Goal: Information Seeking & Learning: Learn about a topic

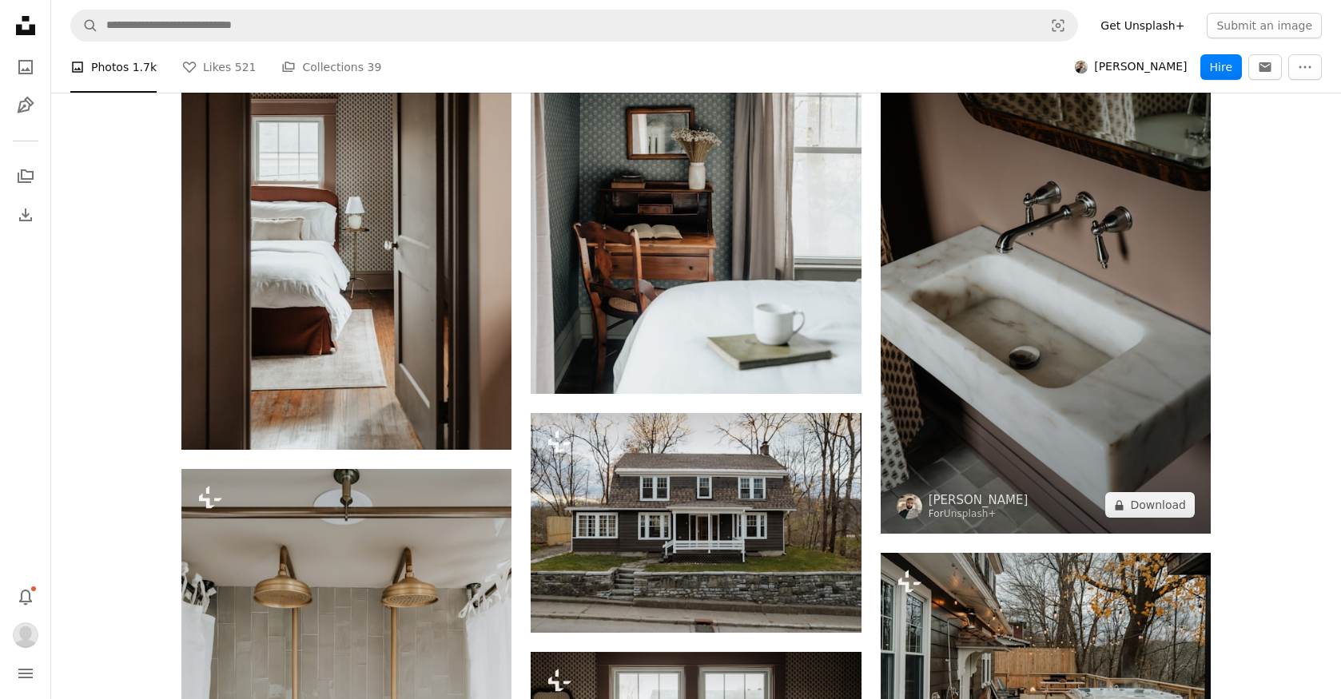
scroll to position [17303, 0]
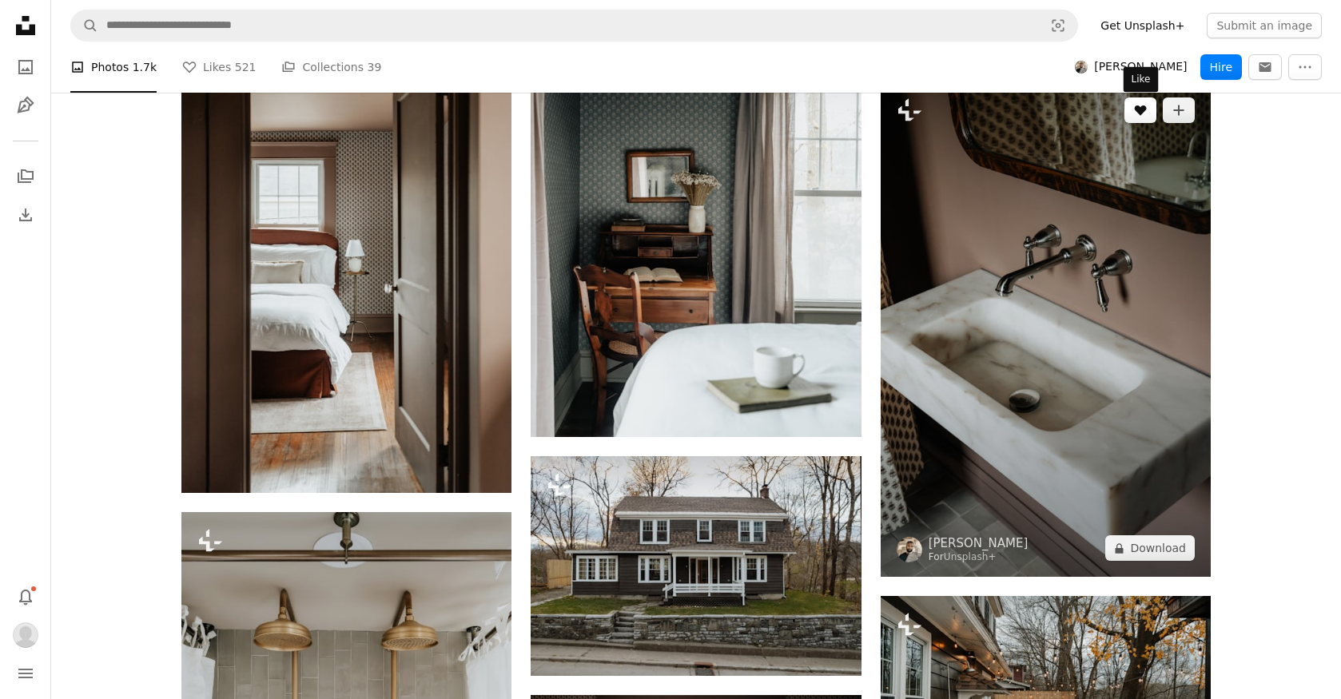
click at [1143, 113] on icon "A heart" at bounding box center [1140, 110] width 13 height 13
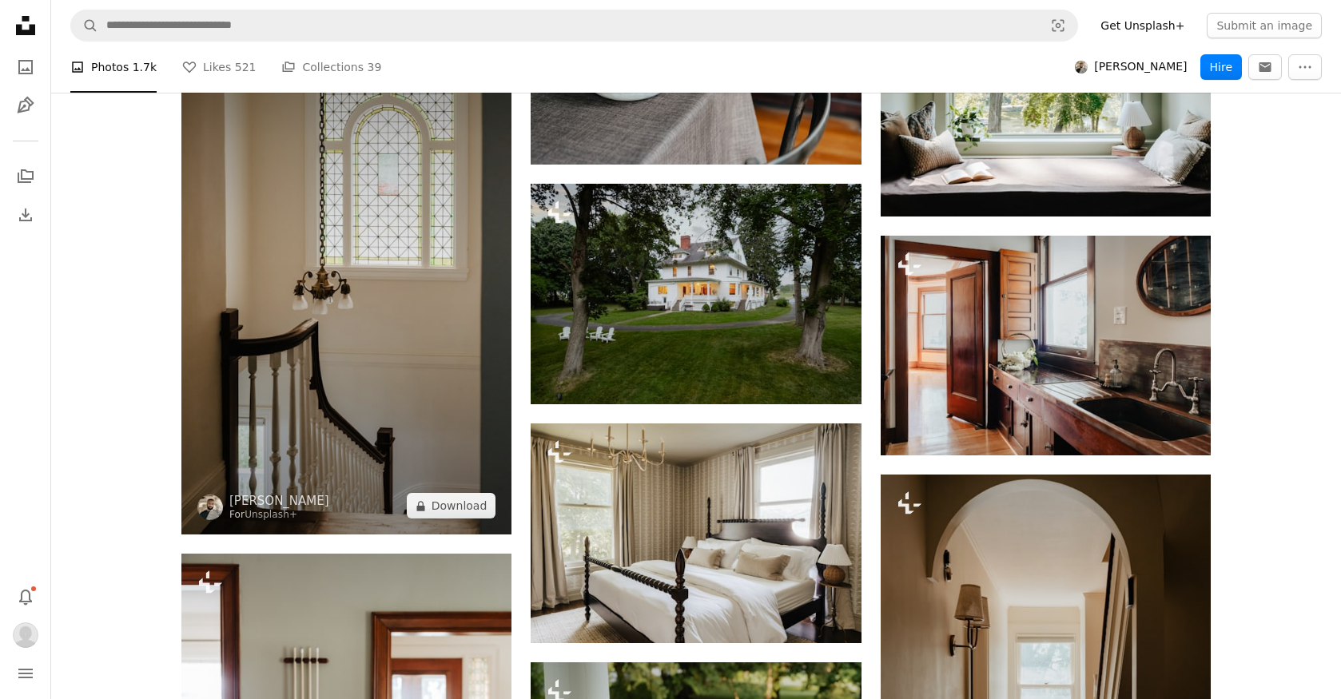
scroll to position [22096, 0]
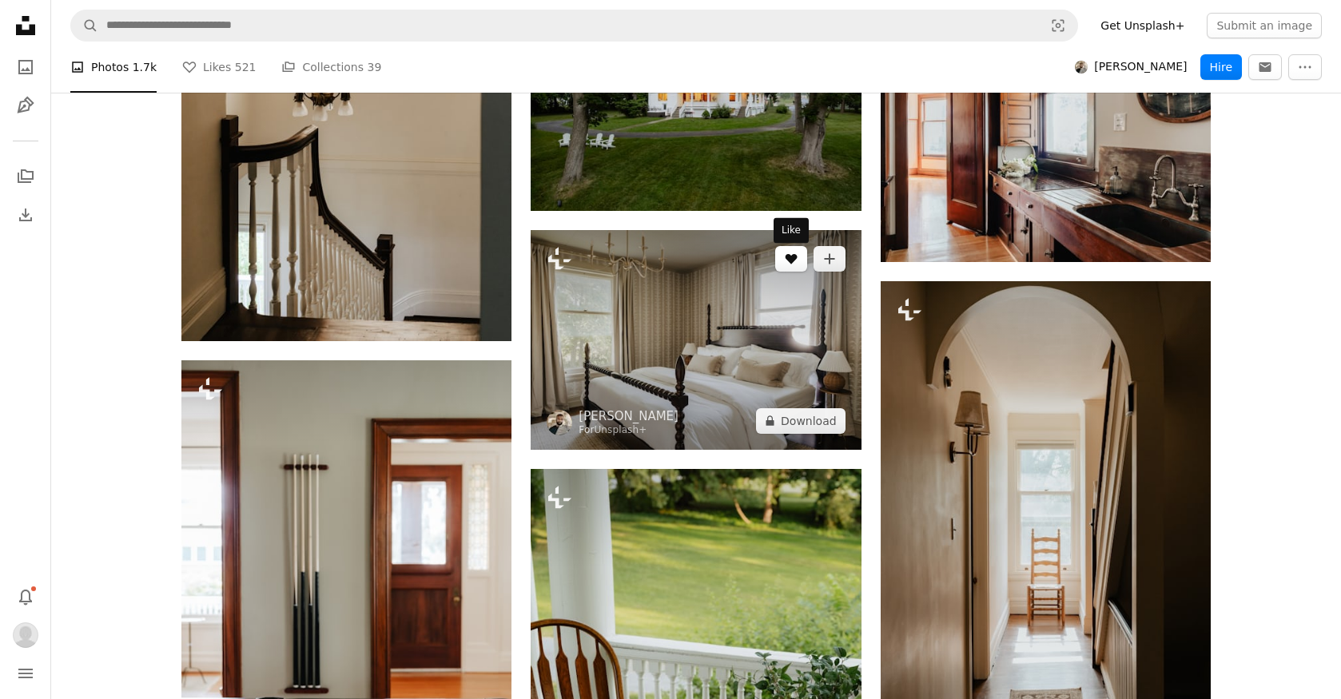
click at [790, 262] on icon "Like" at bounding box center [791, 259] width 12 height 10
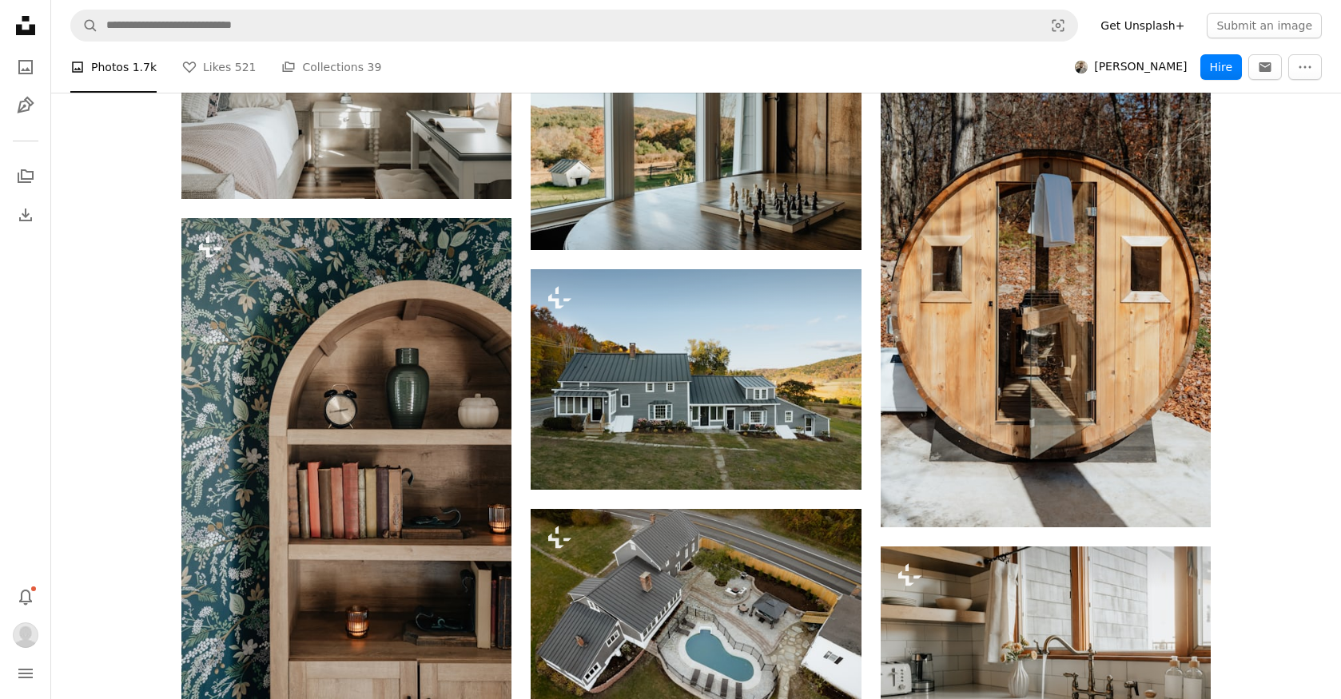
scroll to position [32844, 0]
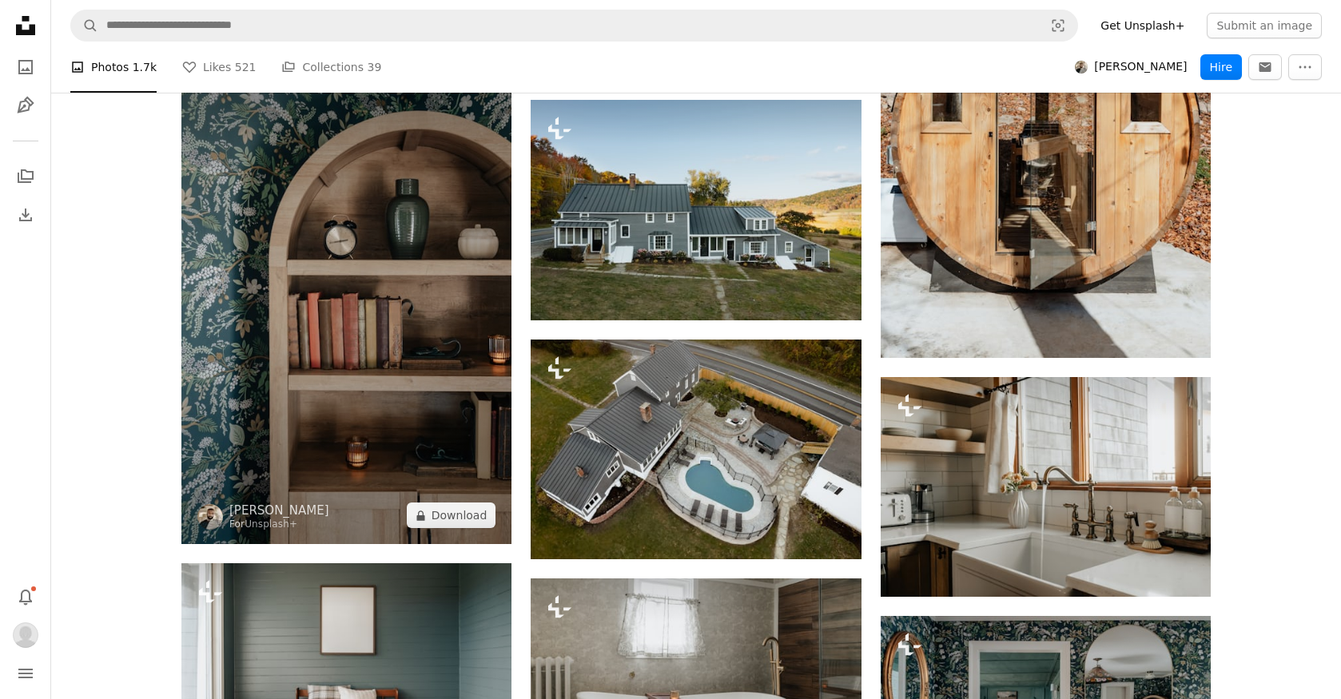
click at [352, 393] on img at bounding box center [346, 296] width 330 height 495
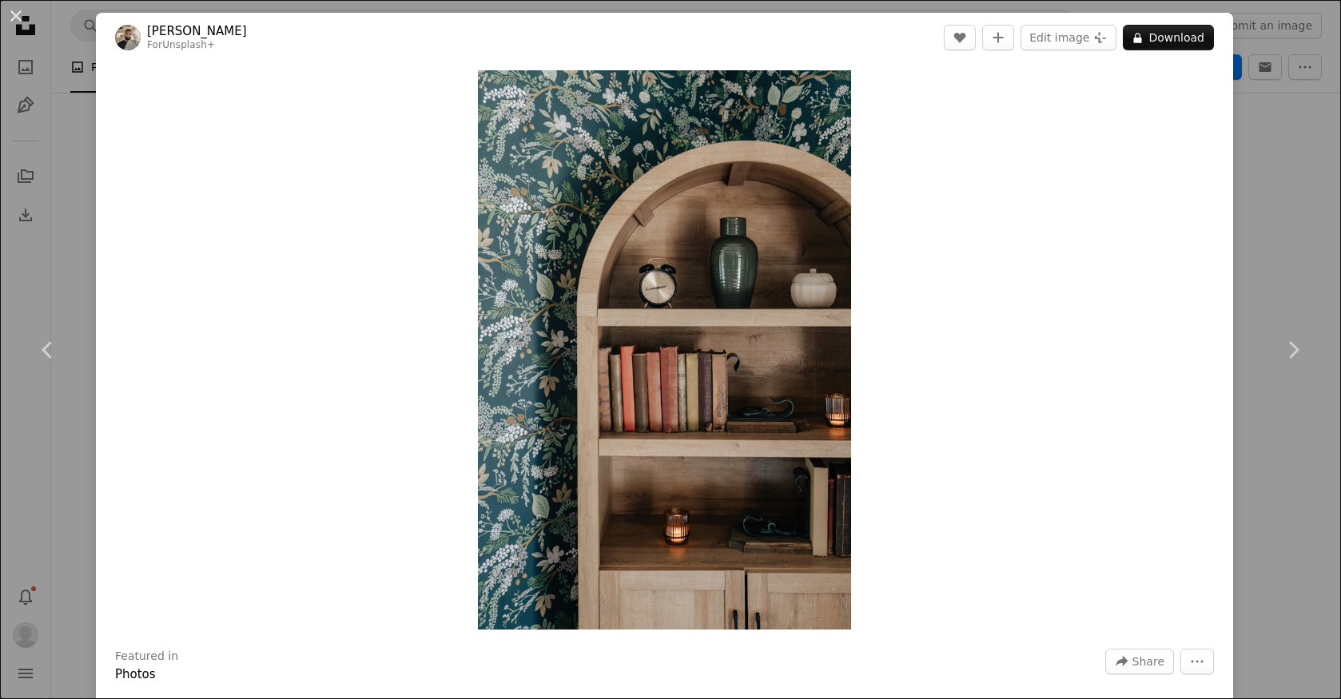
click at [1300, 167] on div "An X shape Chevron left Chevron right Clay Banks For Unsplash+ A heart A plus s…" at bounding box center [670, 349] width 1341 height 699
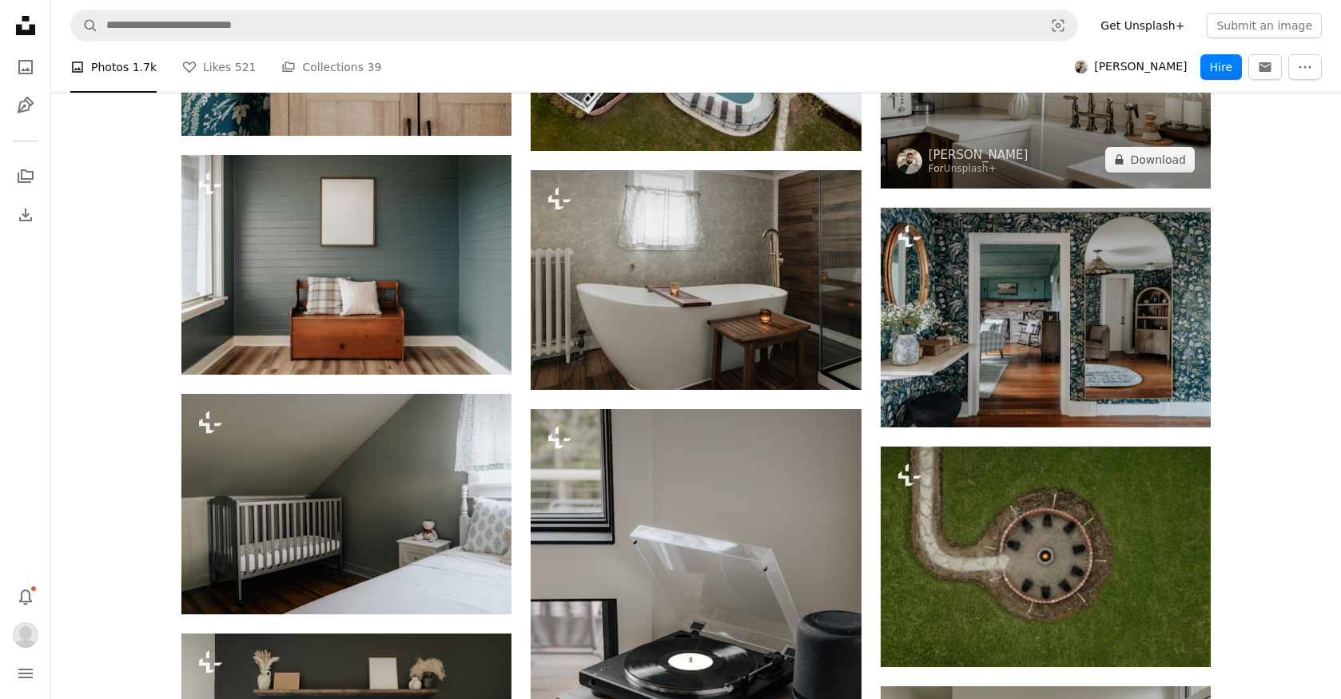
scroll to position [33241, 0]
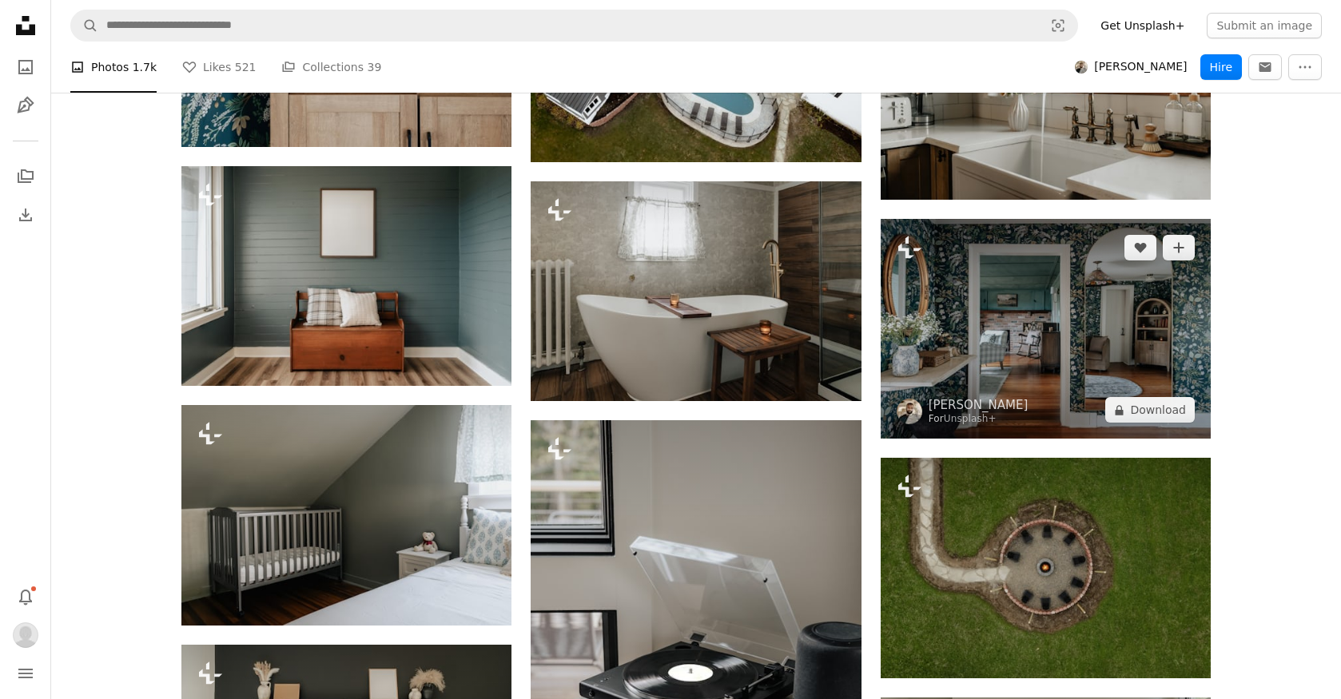
click at [1054, 313] on img at bounding box center [1045, 329] width 330 height 220
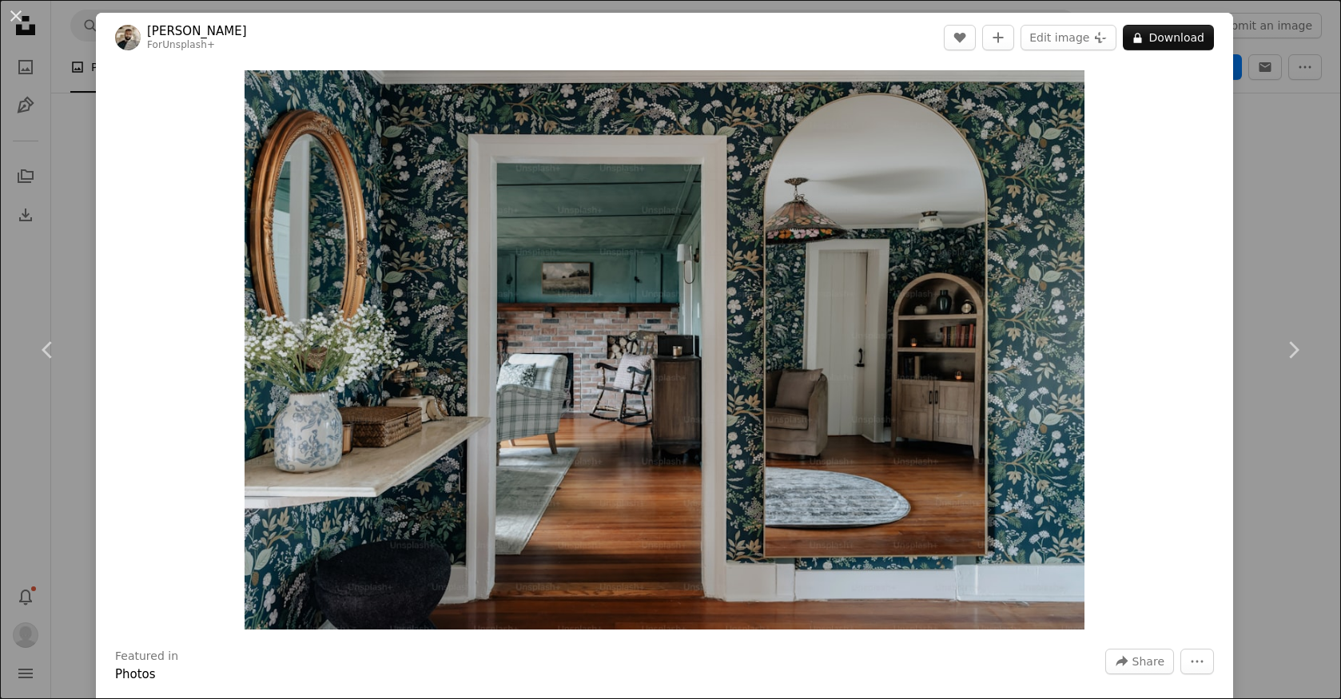
click at [1297, 228] on div "An X shape Chevron left Chevron right Clay Banks For Unsplash+ A heart A plus s…" at bounding box center [670, 349] width 1341 height 699
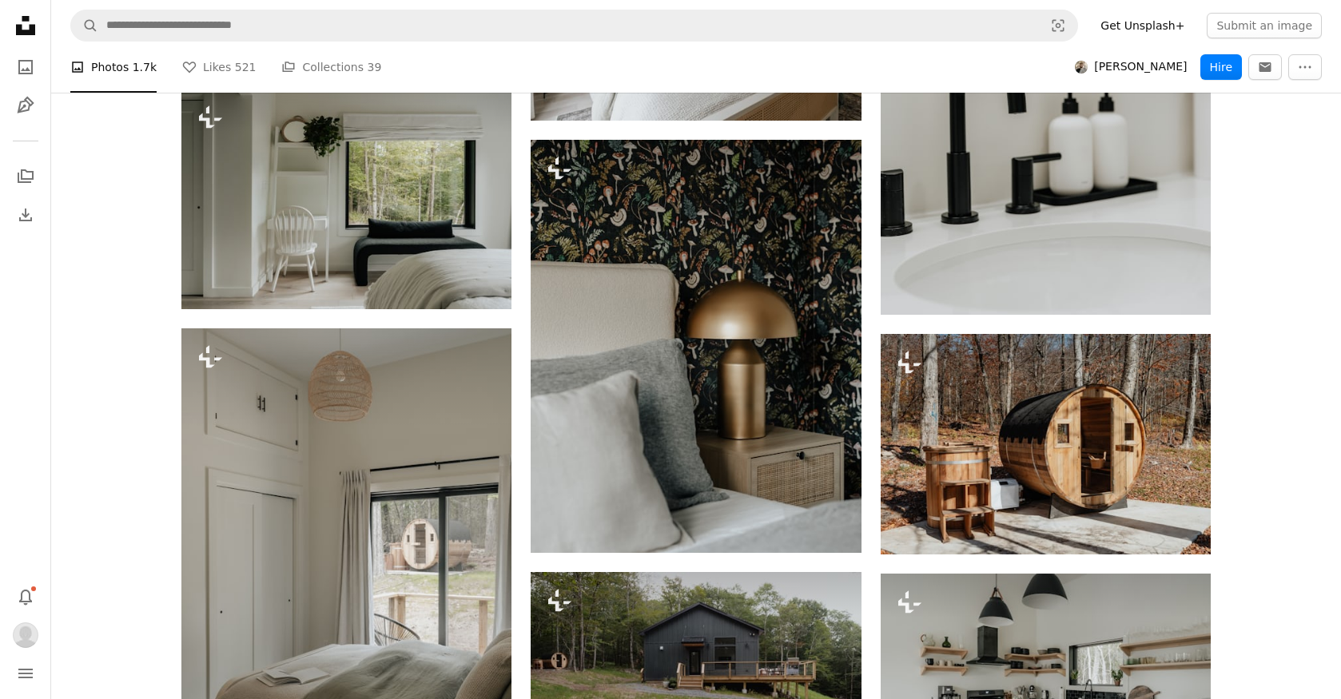
scroll to position [34846, 0]
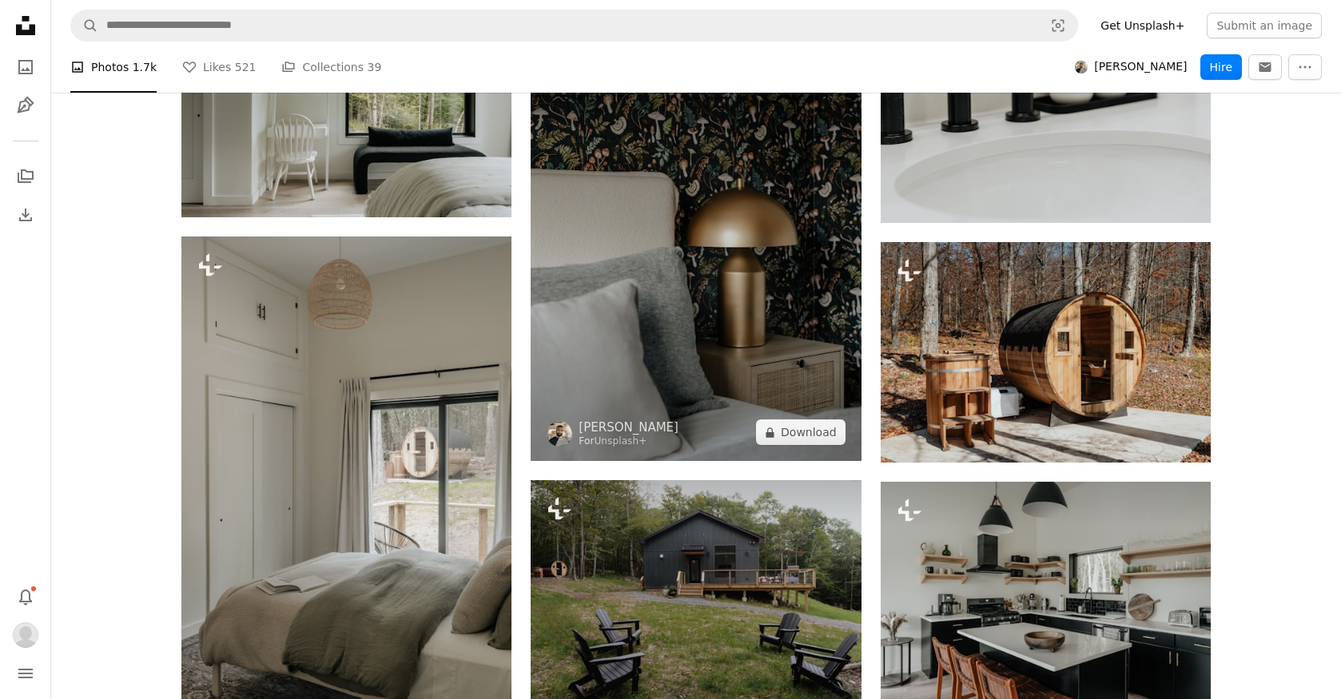
click at [774, 372] on img at bounding box center [695, 254] width 330 height 413
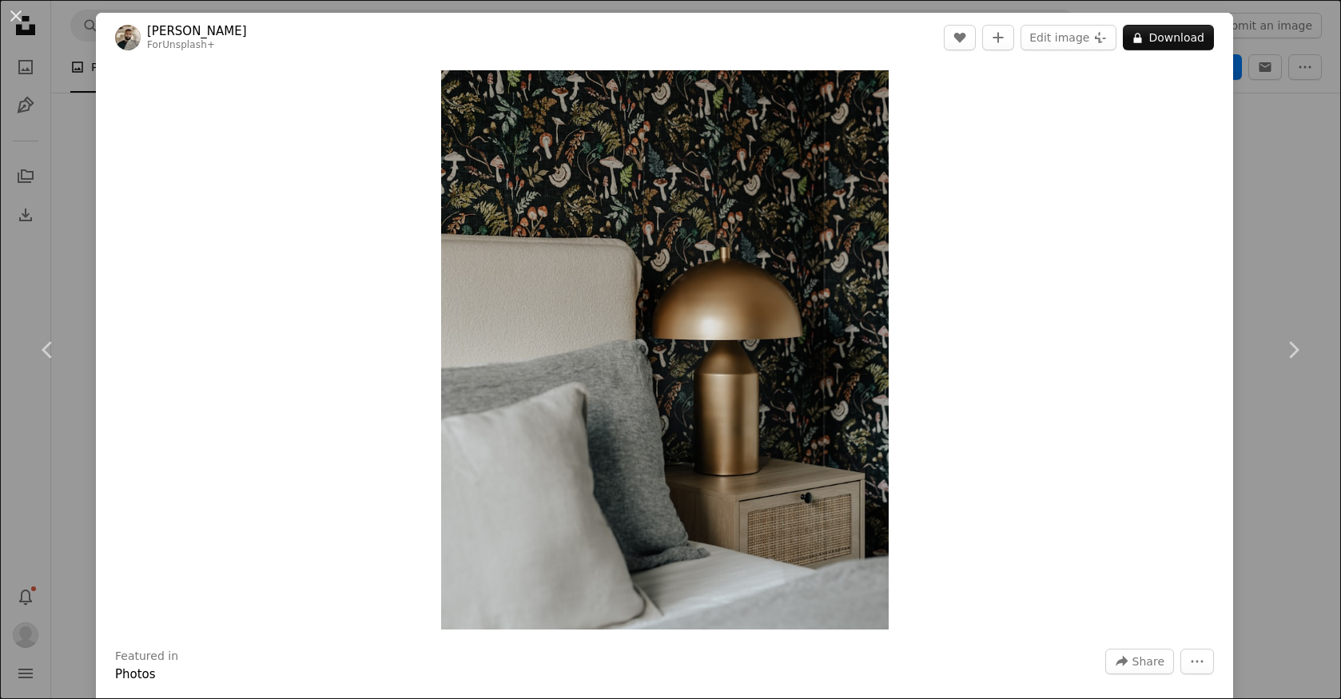
click at [1277, 247] on div "An X shape Chevron left Chevron right Clay Banks For Unsplash+ A heart A plus s…" at bounding box center [670, 349] width 1341 height 699
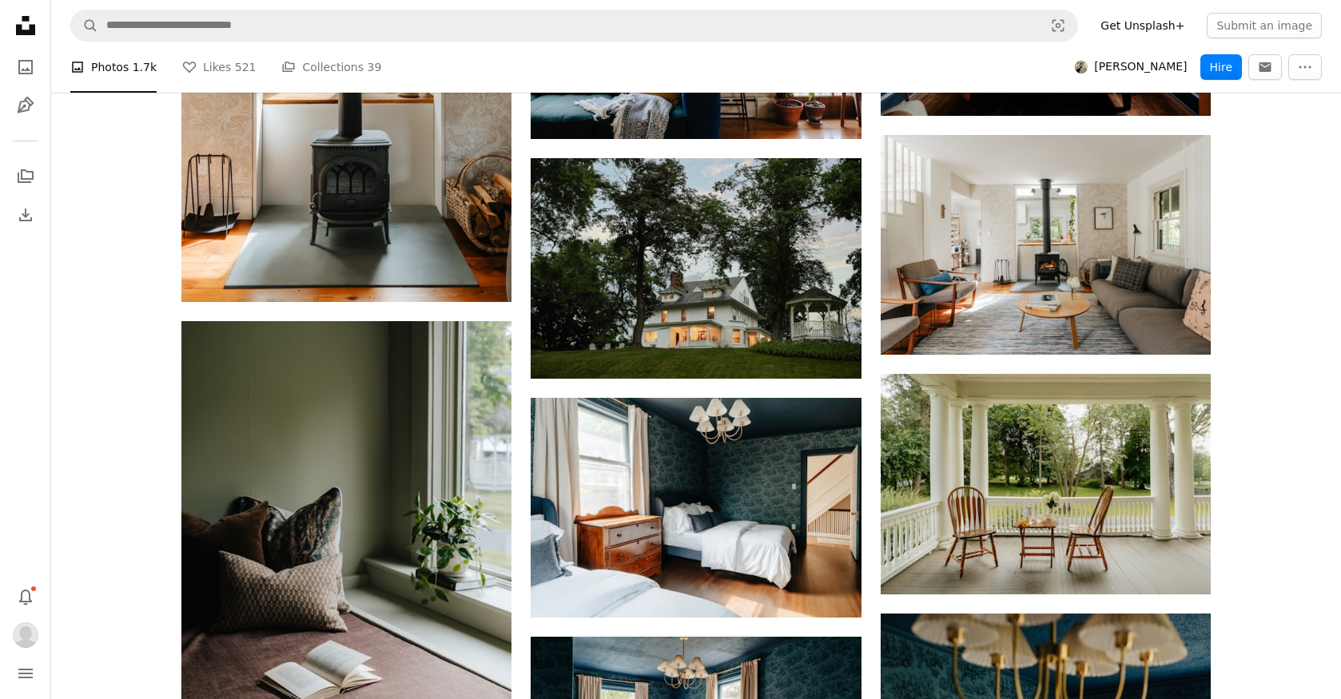
scroll to position [47971, 0]
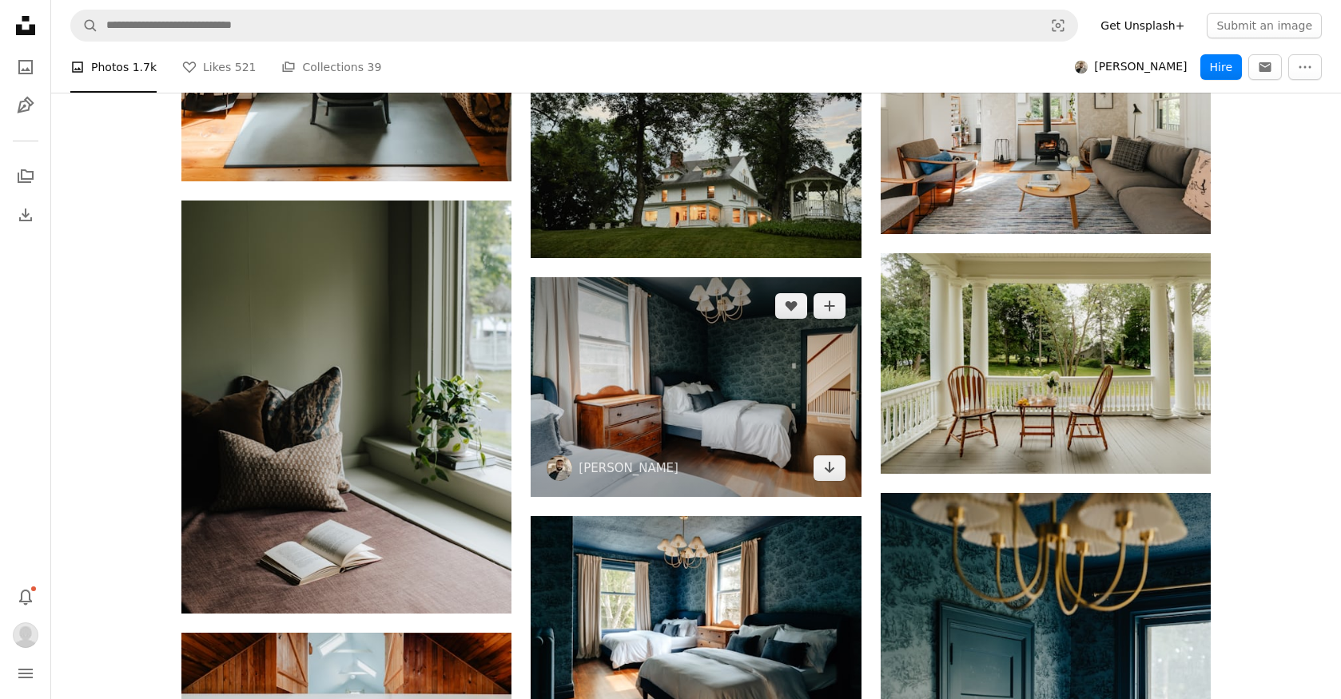
click at [664, 400] on img at bounding box center [695, 387] width 330 height 220
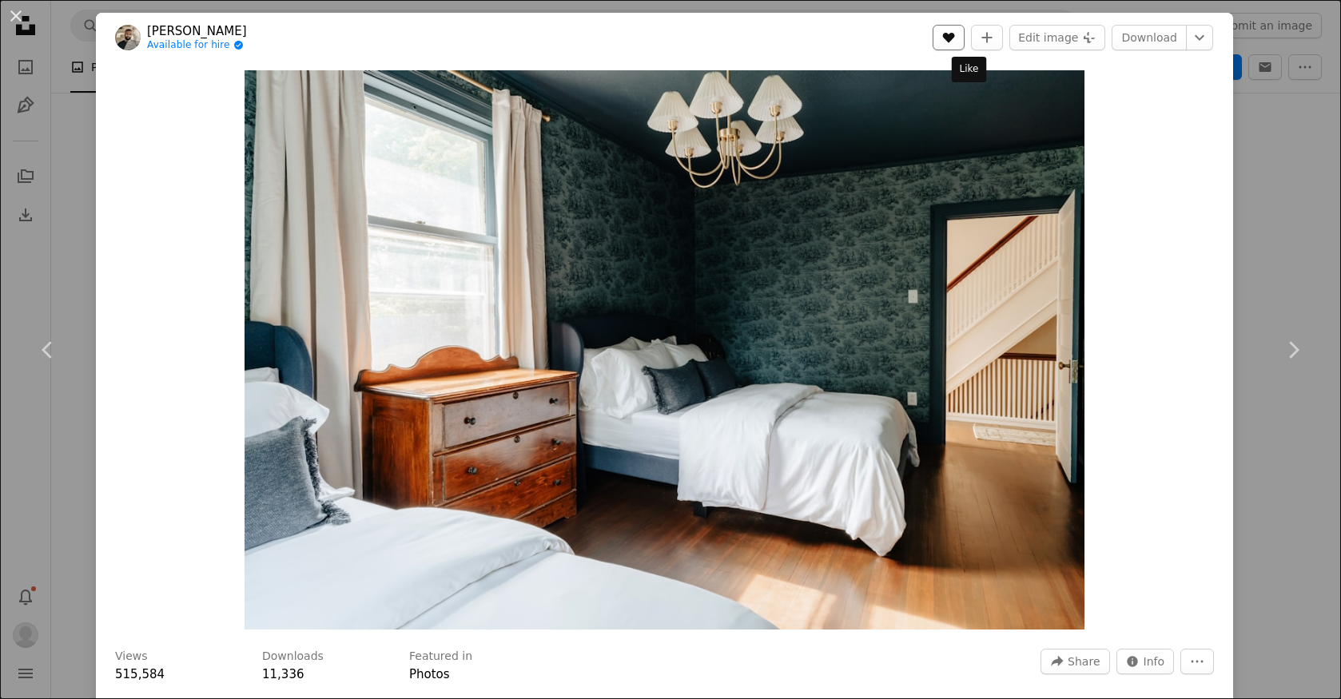
click at [955, 40] on icon "Like" at bounding box center [949, 38] width 12 height 10
click at [1304, 267] on div "An X shape Chevron left Chevron right Clay Banks Available for hire A checkmark…" at bounding box center [670, 349] width 1341 height 699
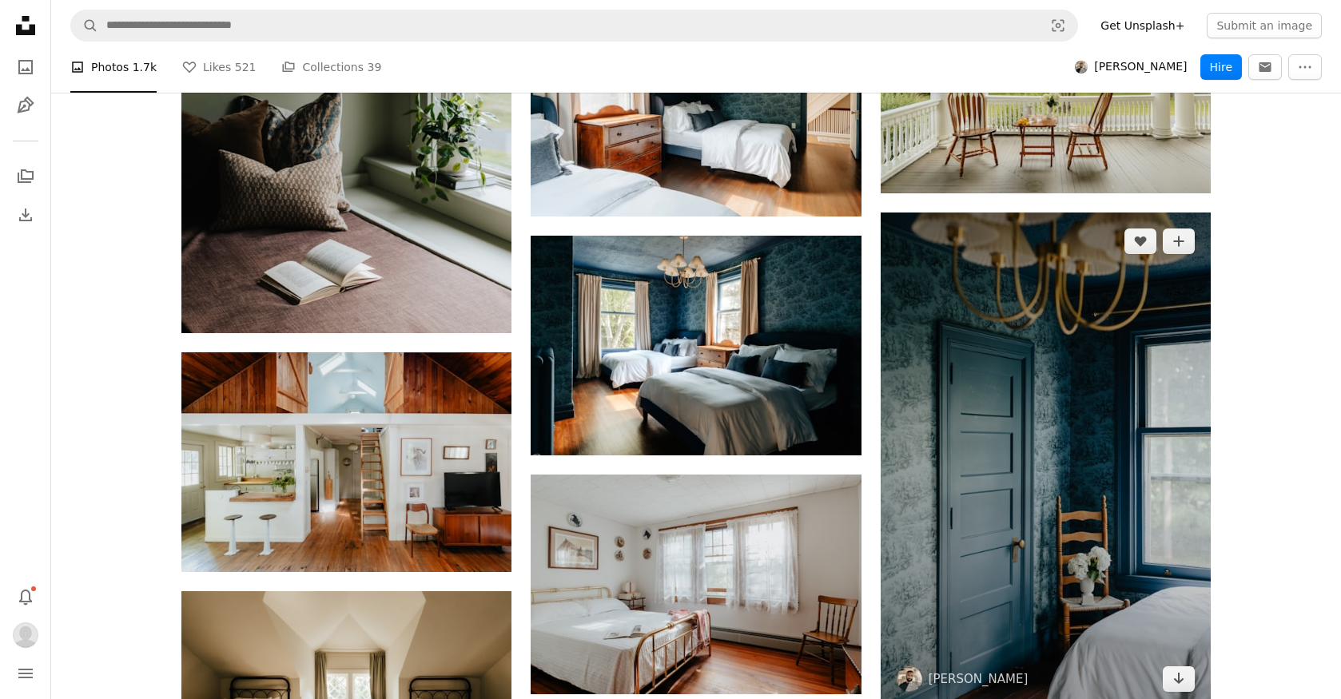
scroll to position [48305, 0]
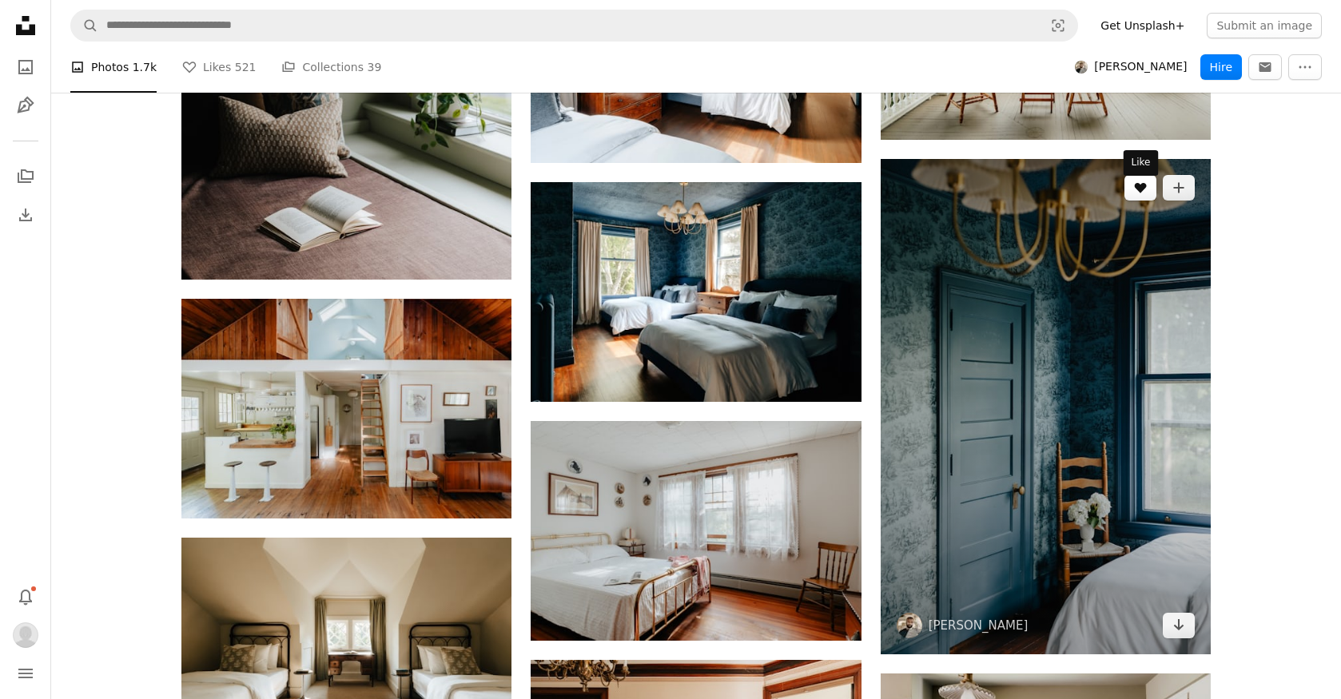
click at [1141, 201] on button "A heart" at bounding box center [1140, 188] width 32 height 26
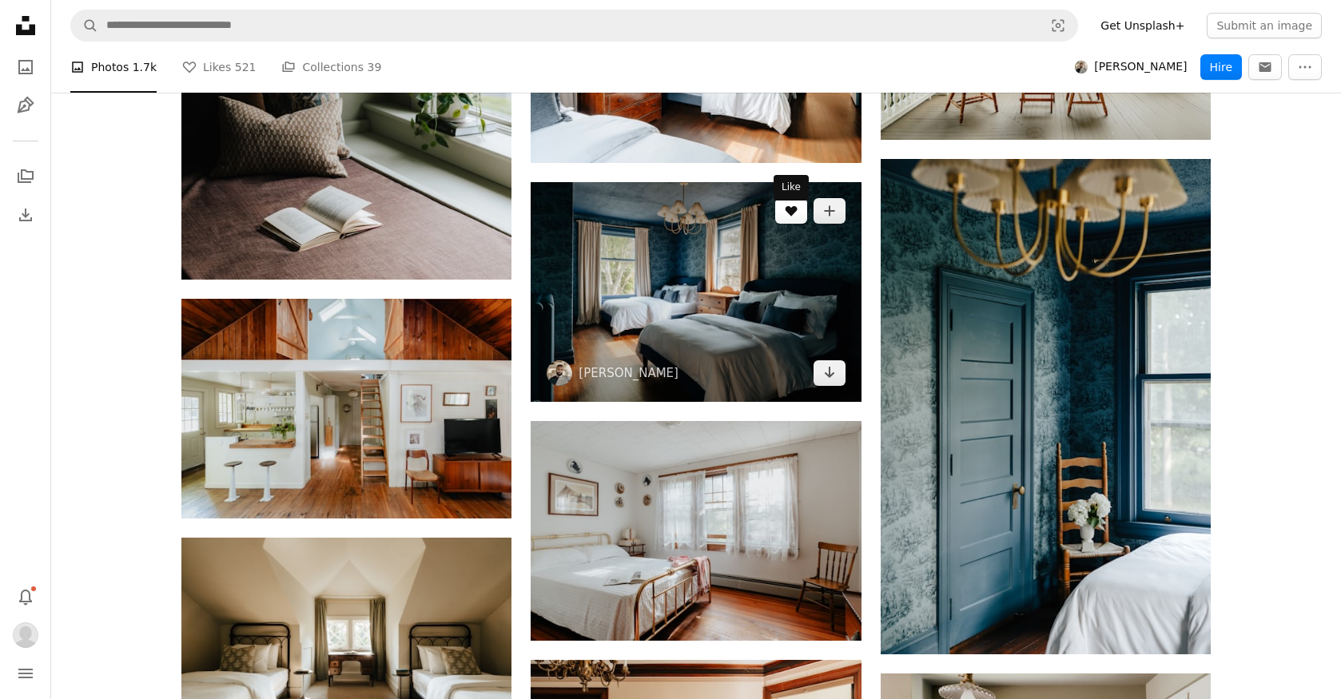
click at [781, 223] on button "A heart" at bounding box center [791, 211] width 32 height 26
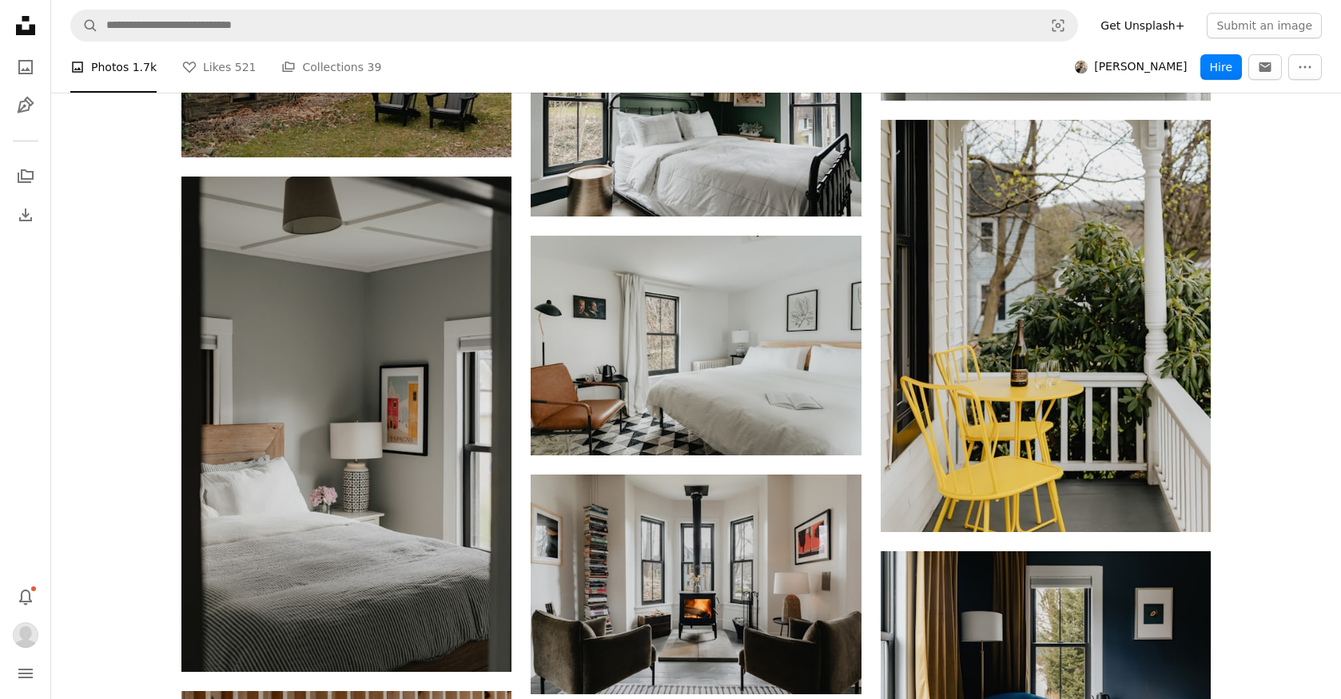
scroll to position [53739, 0]
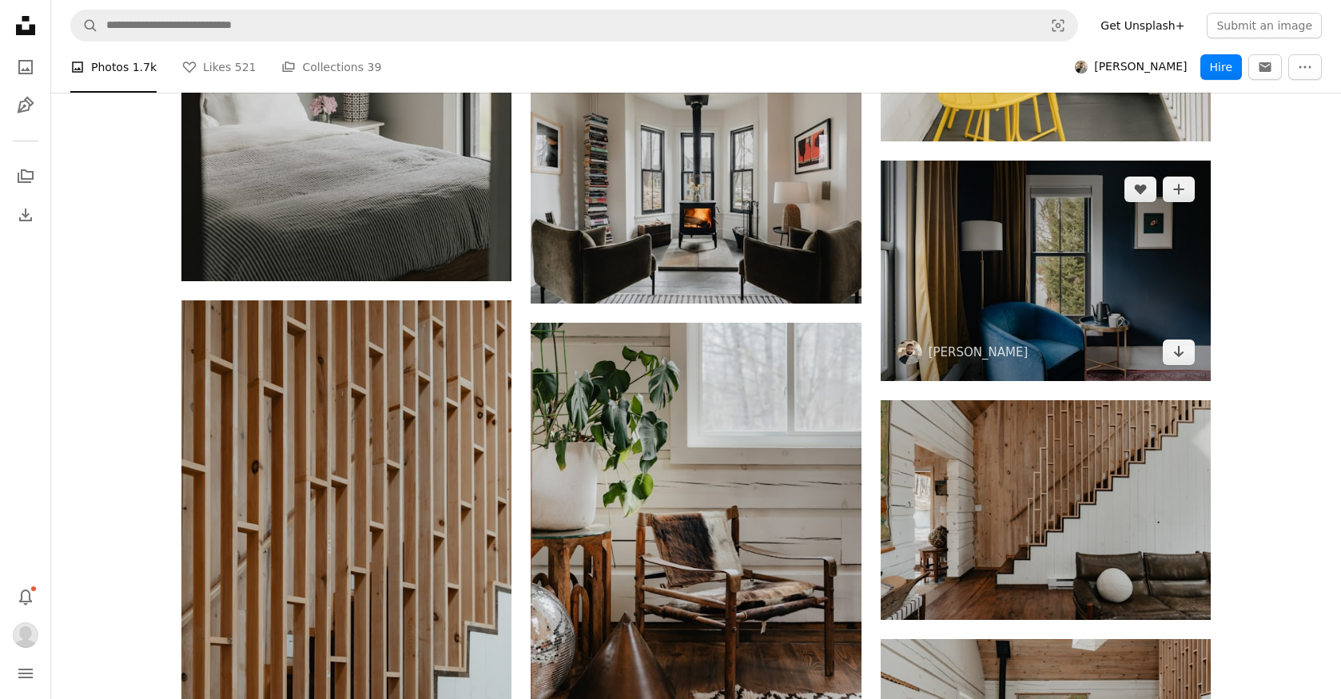
click at [1028, 348] on img at bounding box center [1045, 271] width 330 height 220
click at [1006, 297] on img at bounding box center [1045, 271] width 330 height 220
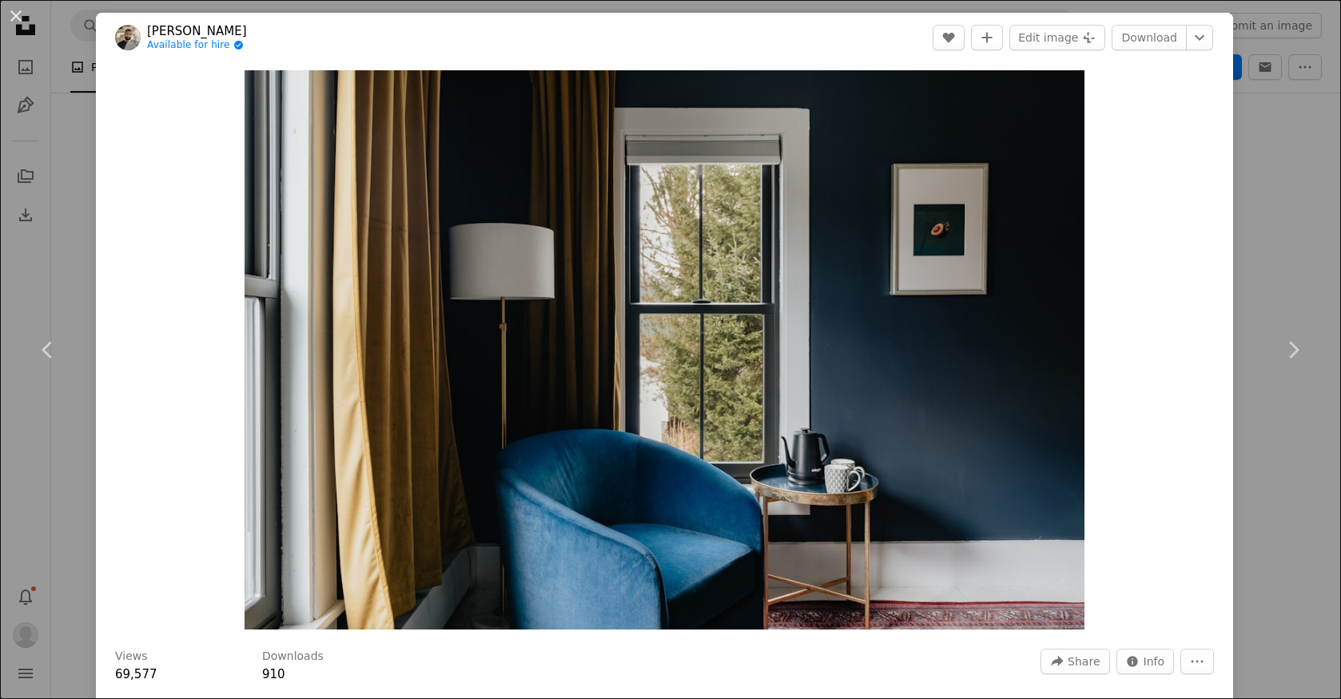
click at [1316, 174] on div "An X shape Chevron left Chevron right Clay Banks Available for hire A checkmark…" at bounding box center [670, 349] width 1341 height 699
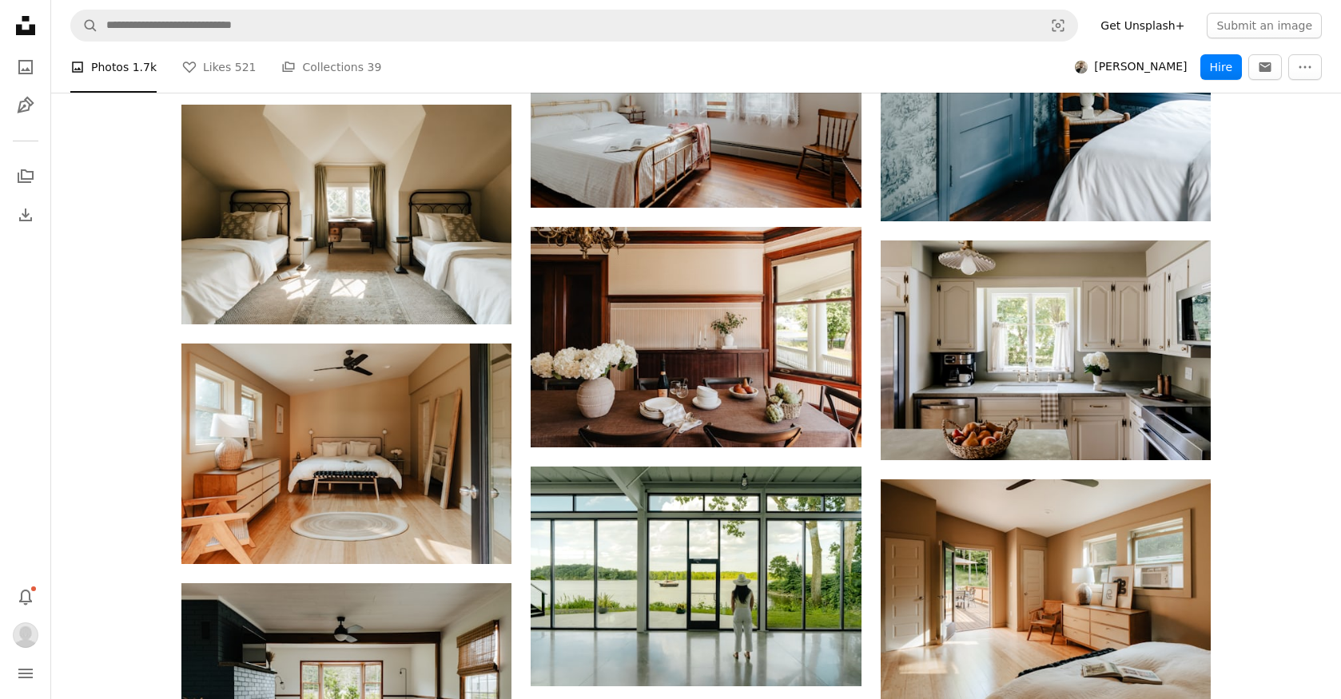
scroll to position [48015, 0]
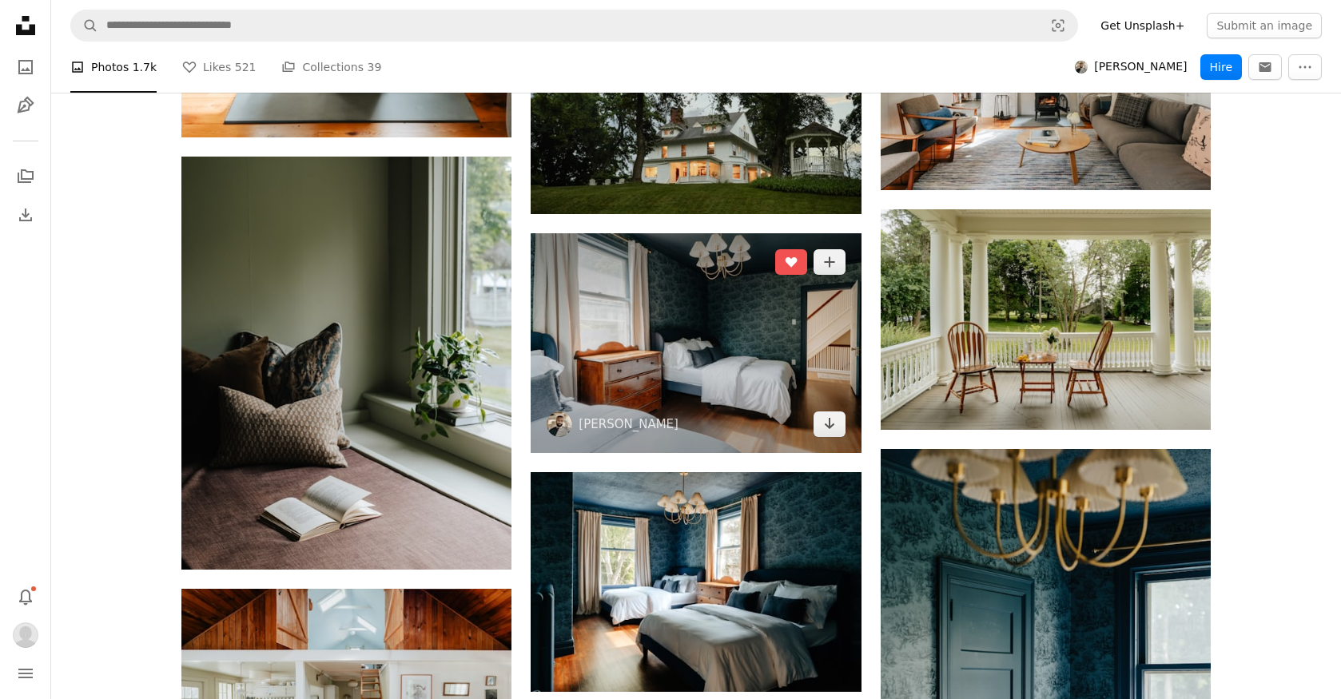
click at [667, 387] on img at bounding box center [695, 343] width 330 height 220
click at [665, 338] on img at bounding box center [695, 343] width 330 height 220
click at [660, 338] on img at bounding box center [695, 343] width 330 height 220
click at [765, 407] on img at bounding box center [695, 343] width 330 height 220
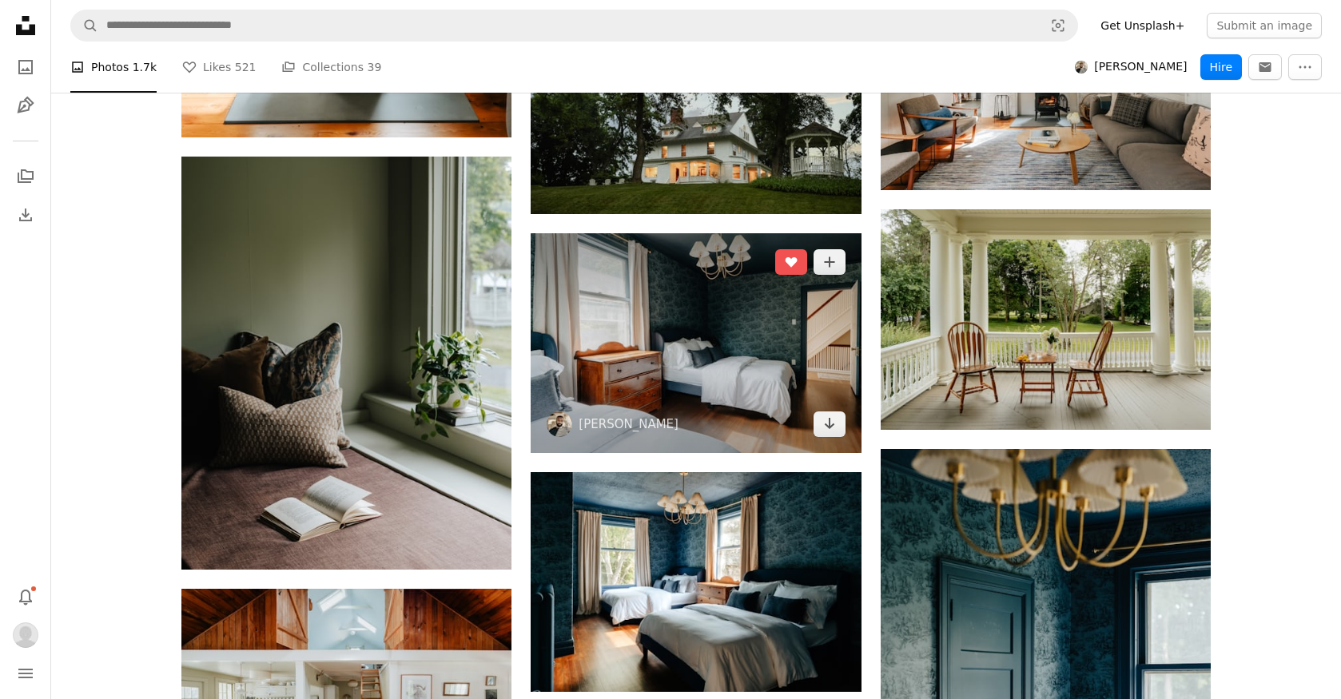
click at [749, 329] on img at bounding box center [695, 343] width 330 height 220
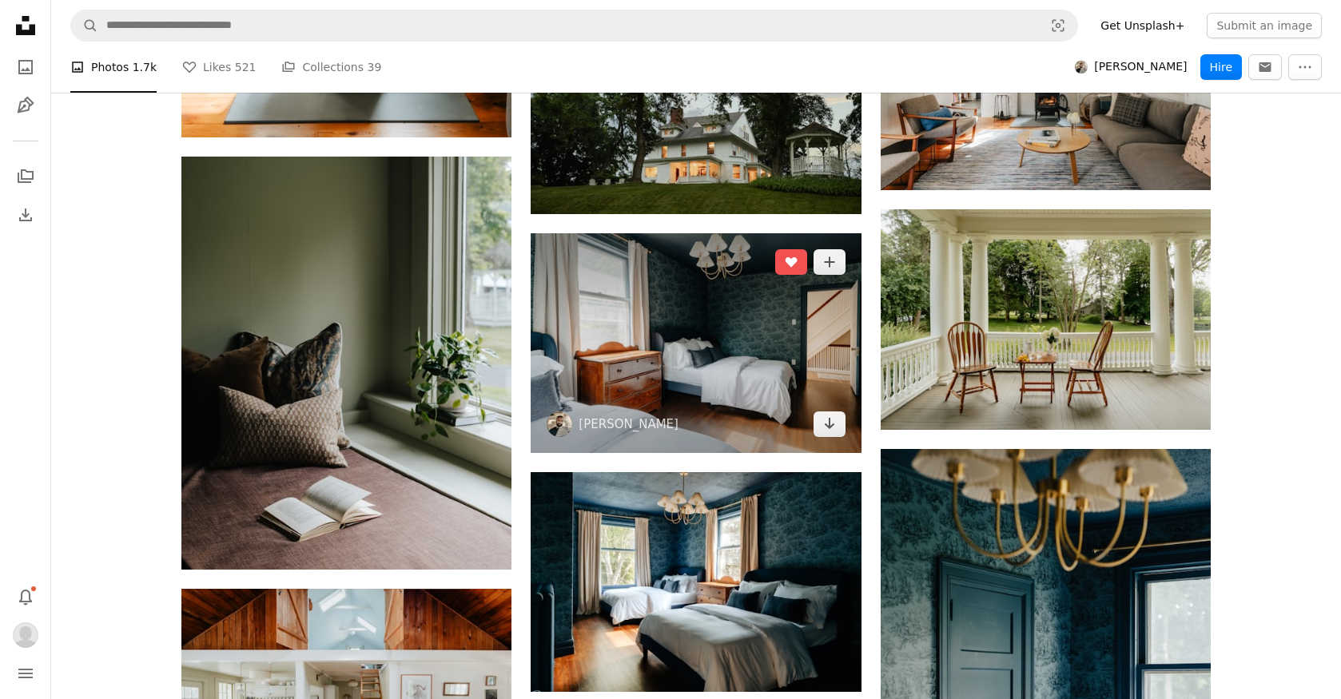
click at [777, 407] on img at bounding box center [695, 343] width 330 height 220
click at [754, 305] on img at bounding box center [695, 343] width 330 height 220
click at [670, 263] on img at bounding box center [695, 343] width 330 height 220
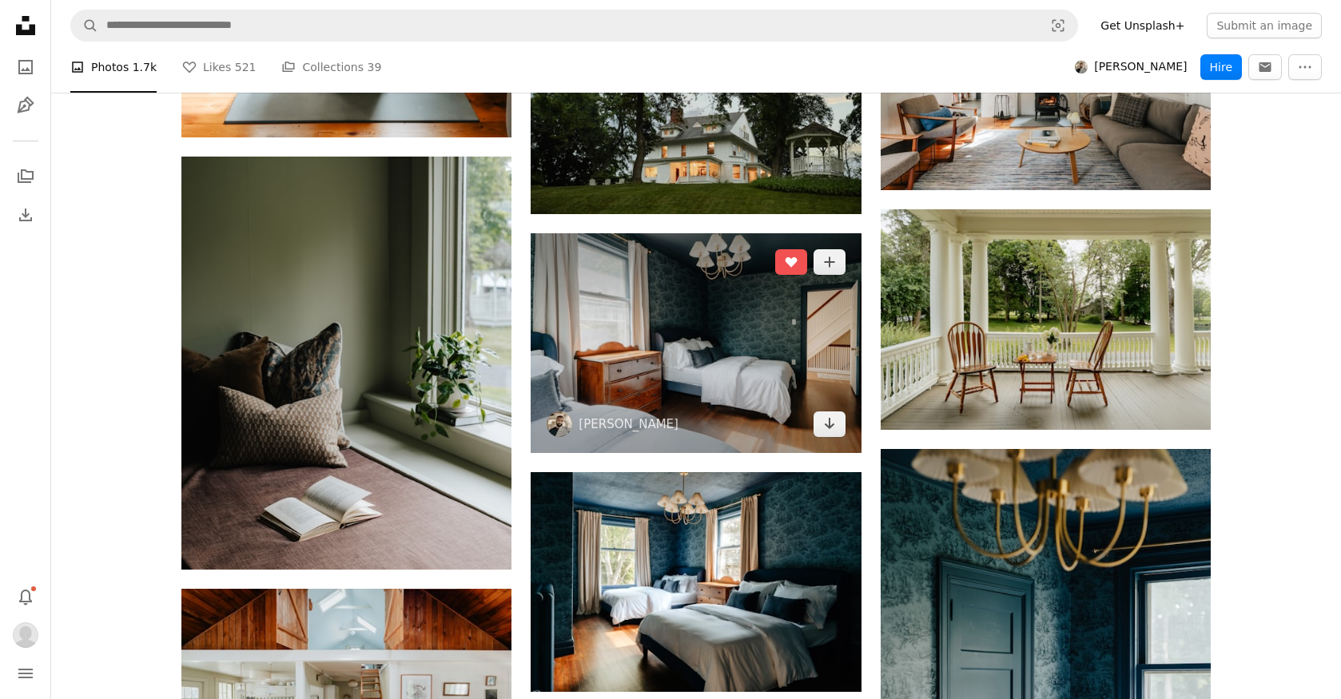
click at [670, 263] on img at bounding box center [695, 343] width 330 height 220
click at [663, 340] on img at bounding box center [695, 343] width 330 height 220
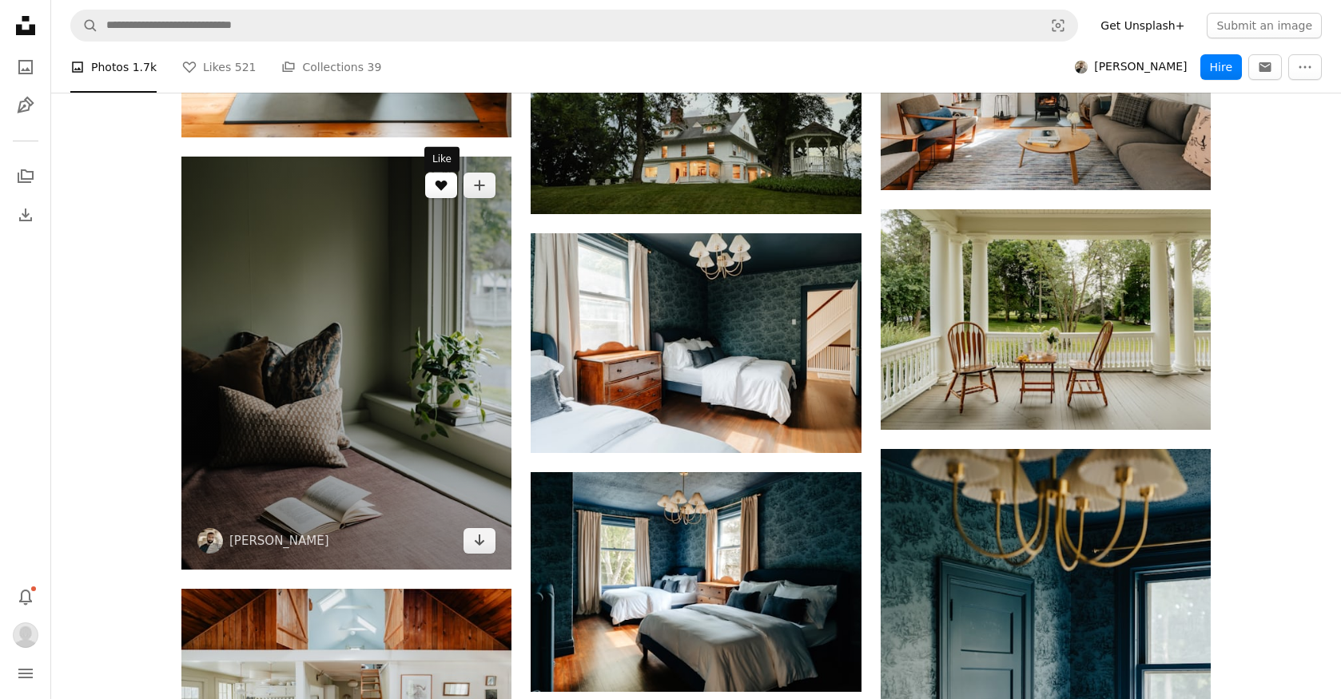
click at [439, 191] on icon "Like" at bounding box center [441, 186] width 12 height 10
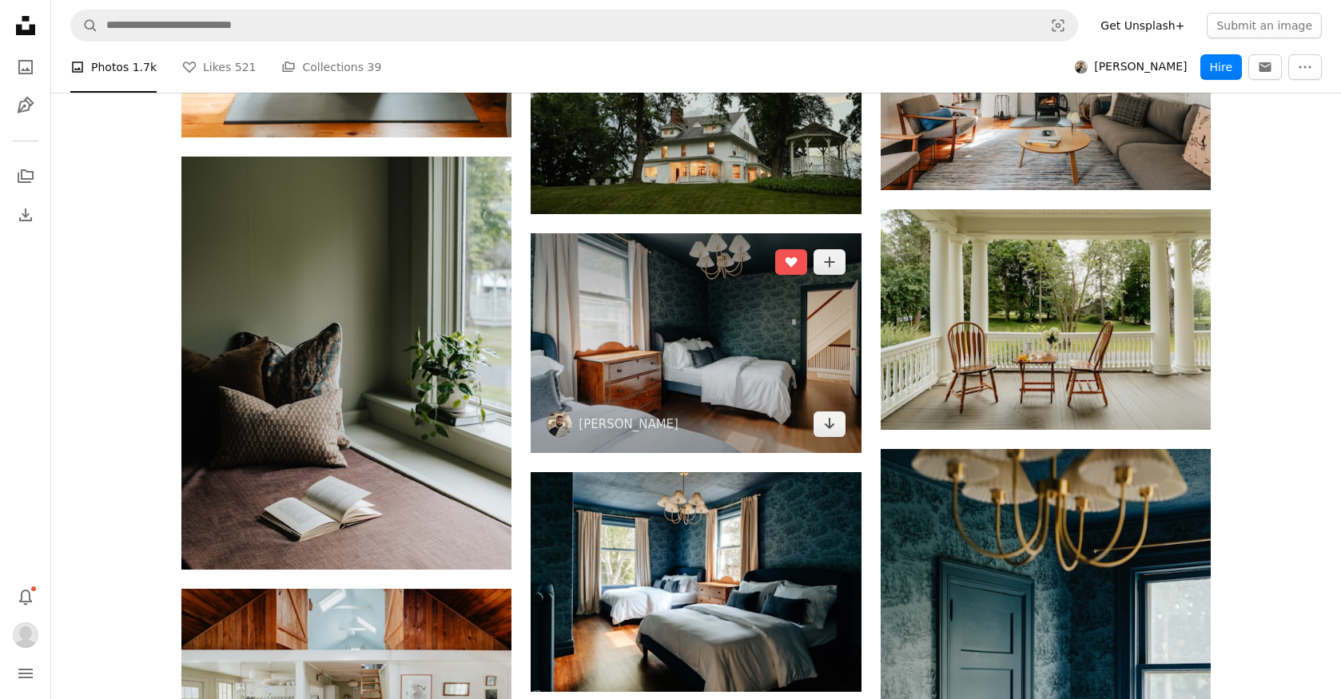
click at [780, 380] on img at bounding box center [695, 343] width 330 height 220
click at [709, 325] on img at bounding box center [695, 343] width 330 height 220
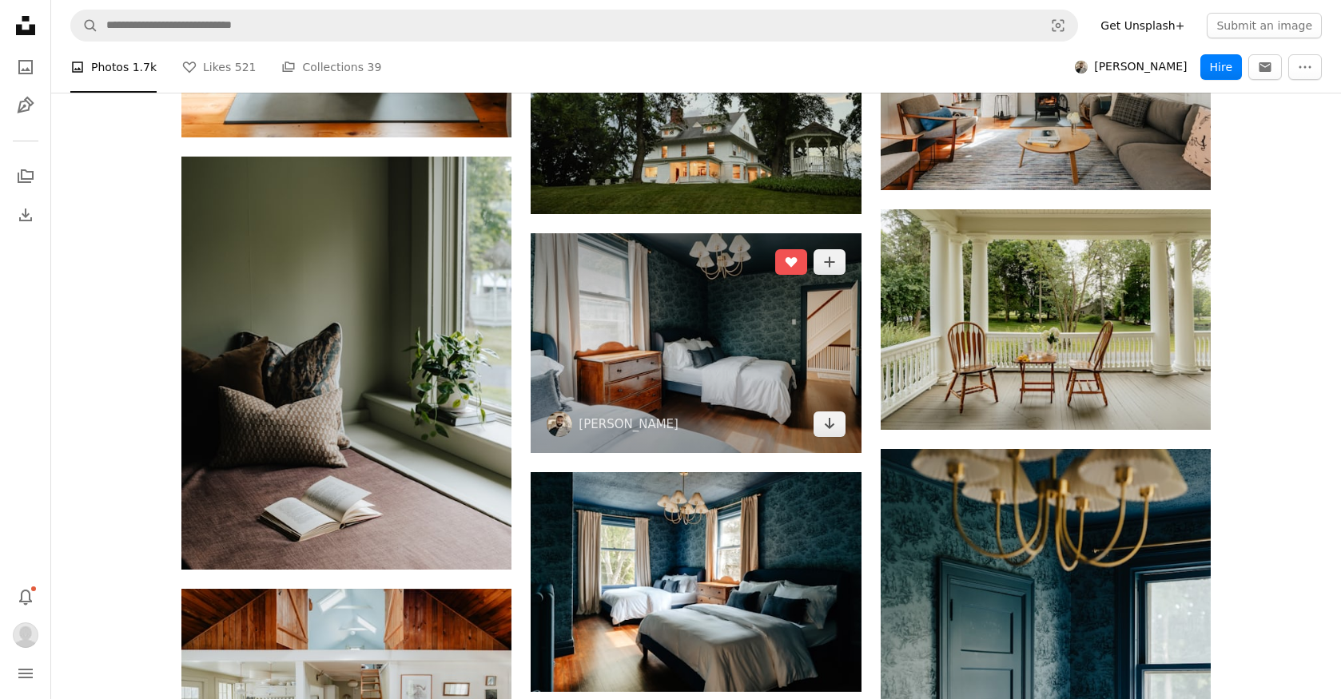
click at [769, 346] on img at bounding box center [695, 343] width 330 height 220
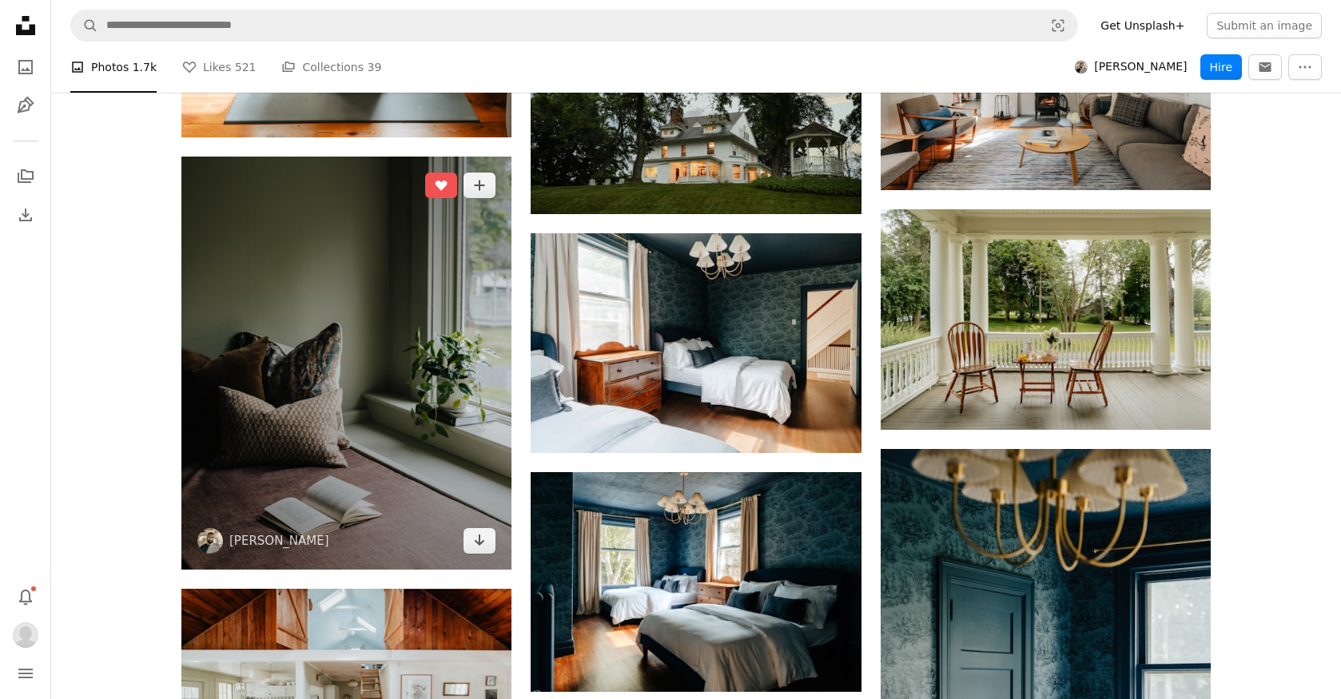
click at [368, 411] on img at bounding box center [346, 363] width 330 height 413
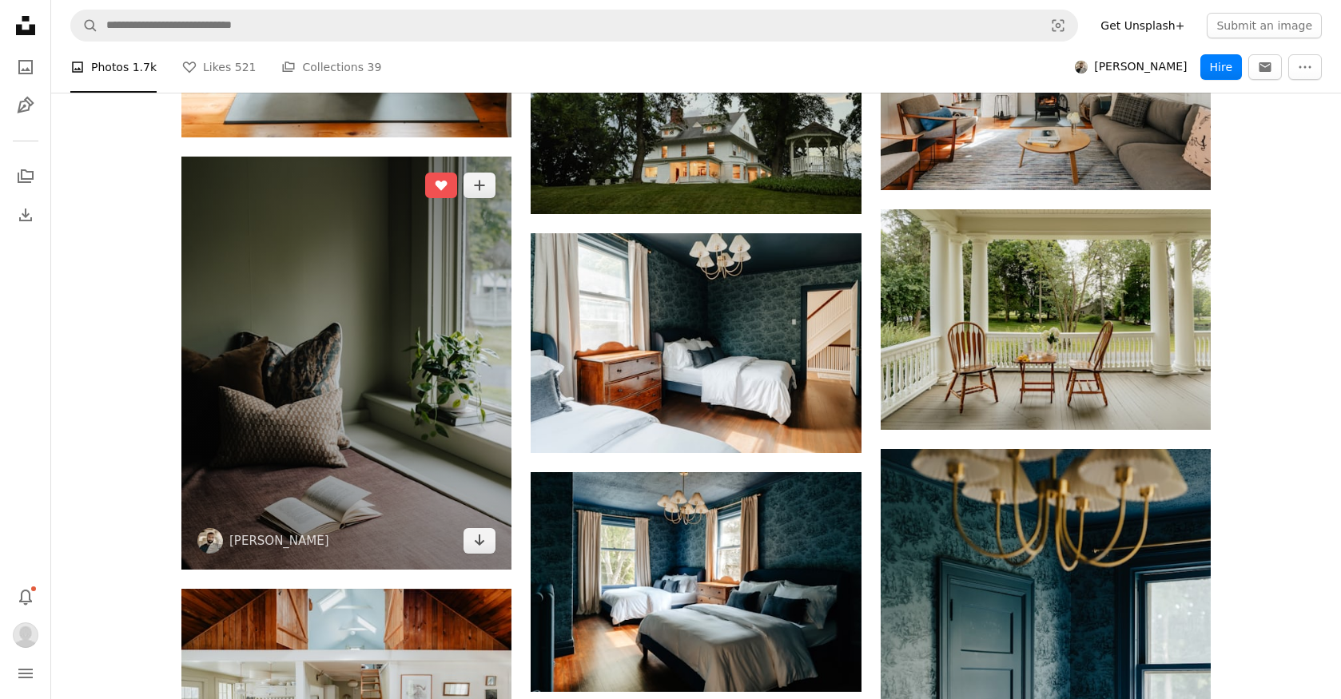
click at [411, 471] on img at bounding box center [346, 363] width 330 height 413
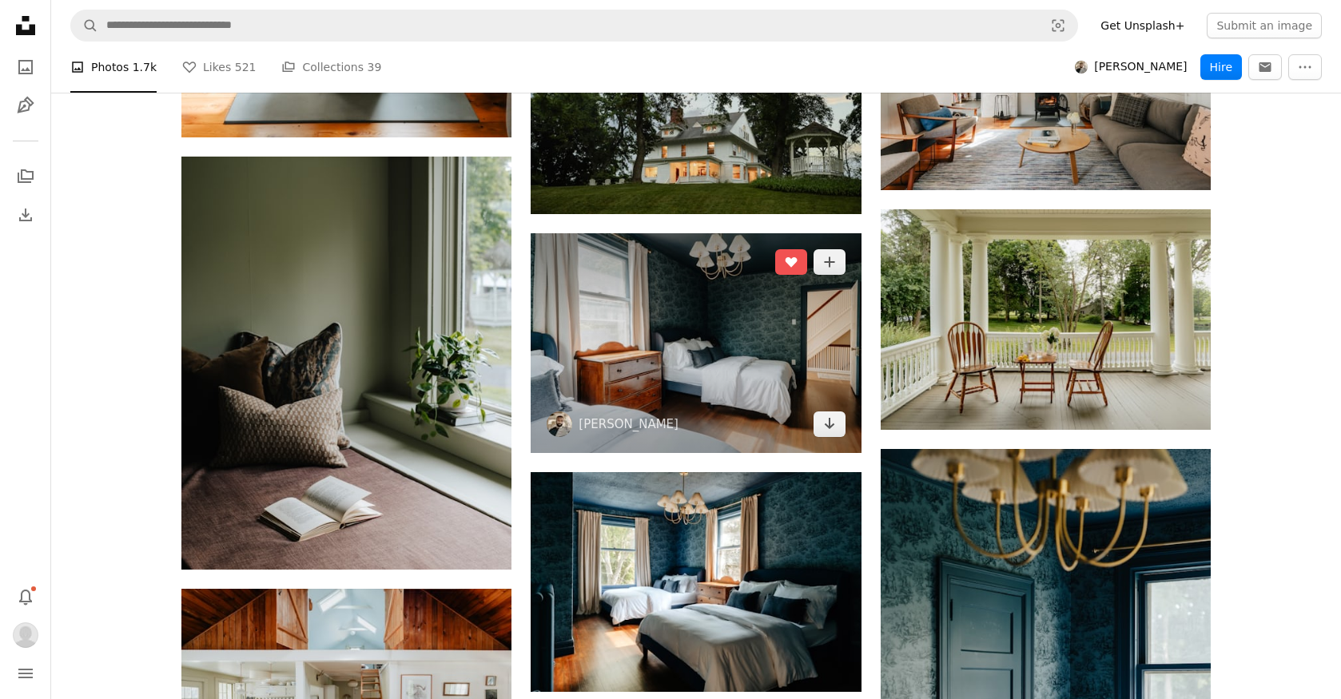
click at [658, 403] on img at bounding box center [695, 343] width 330 height 220
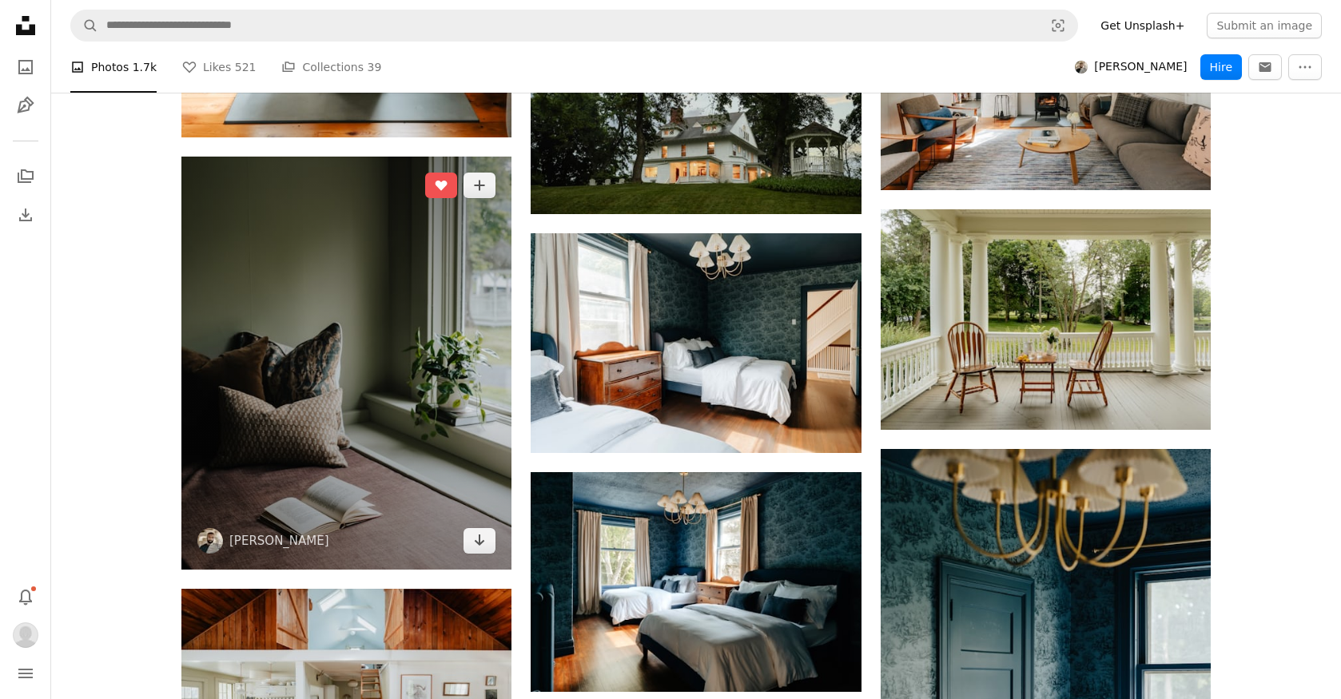
click at [379, 339] on img at bounding box center [346, 363] width 330 height 413
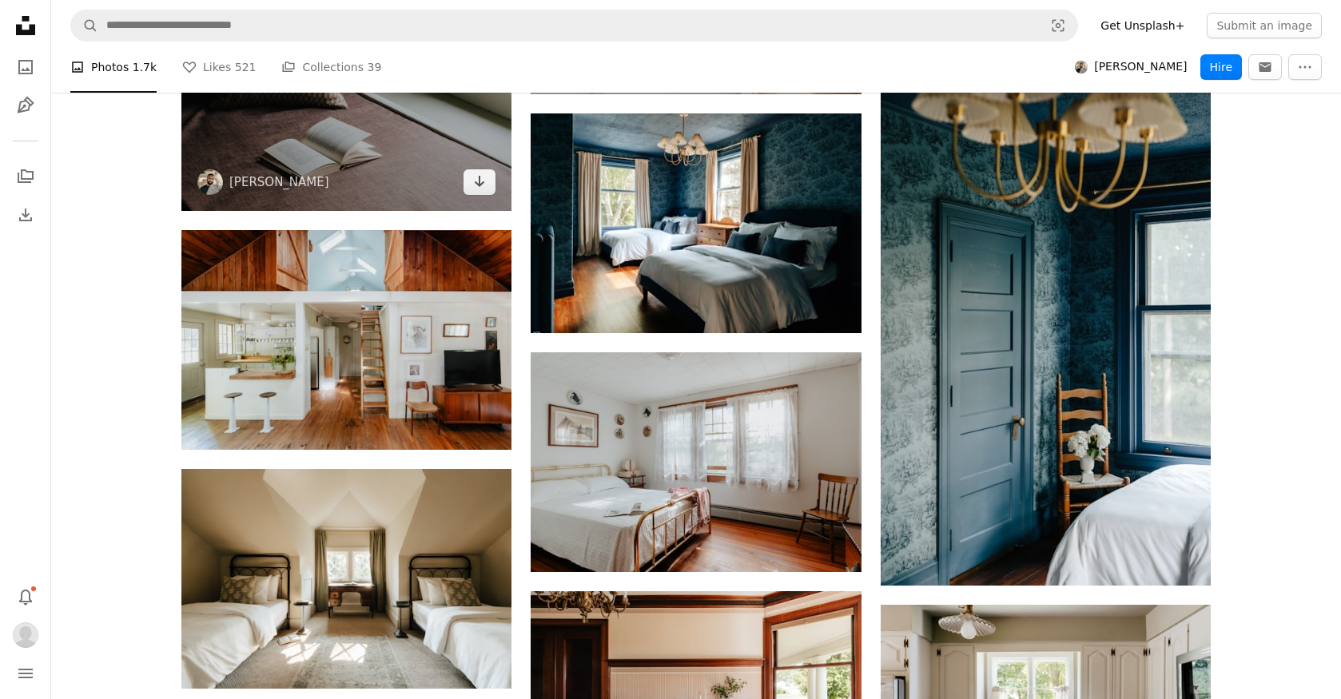
scroll to position [48369, 0]
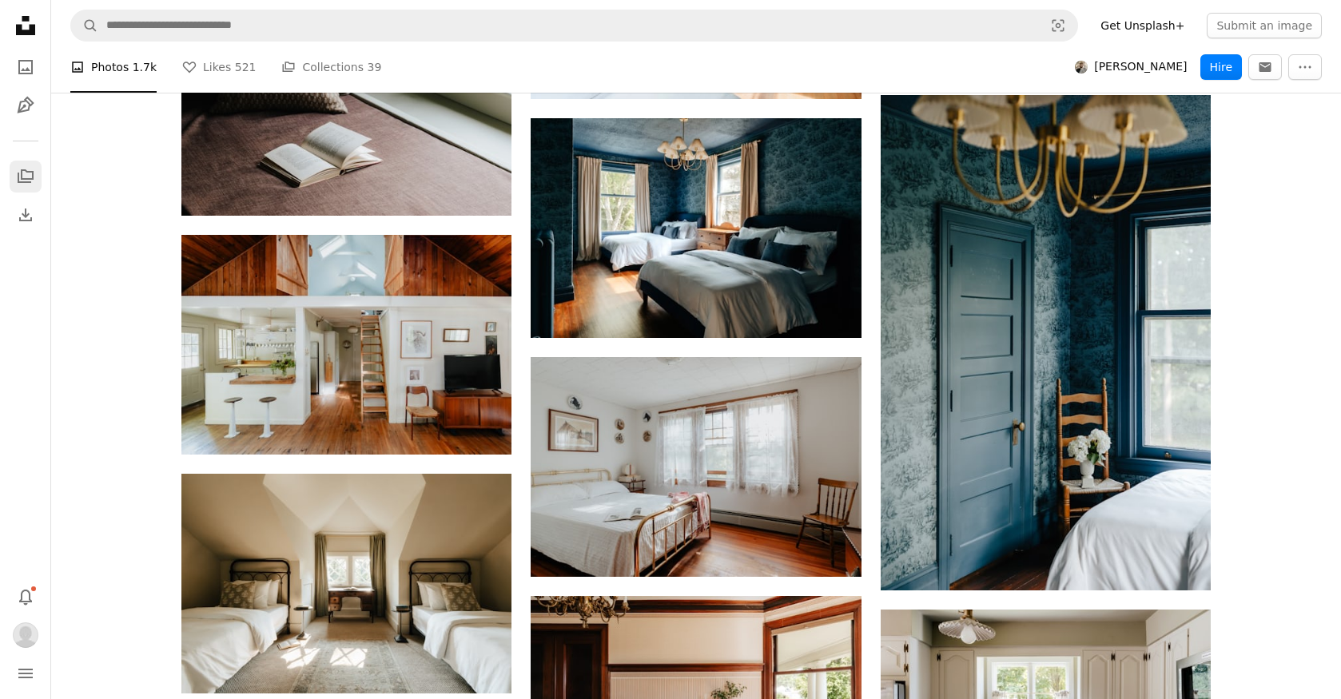
click at [24, 177] on icon "A stack of folders" at bounding box center [25, 176] width 19 height 19
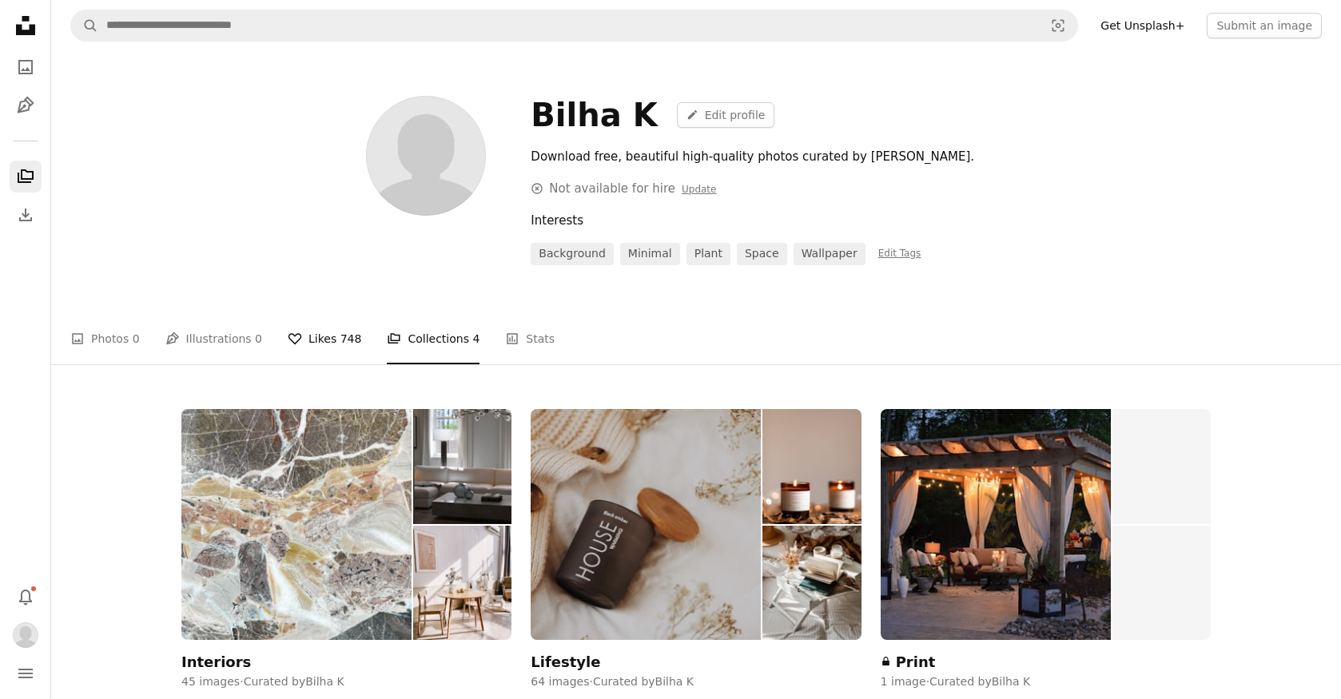
click at [316, 331] on link "A heart Likes 748" at bounding box center [325, 338] width 74 height 51
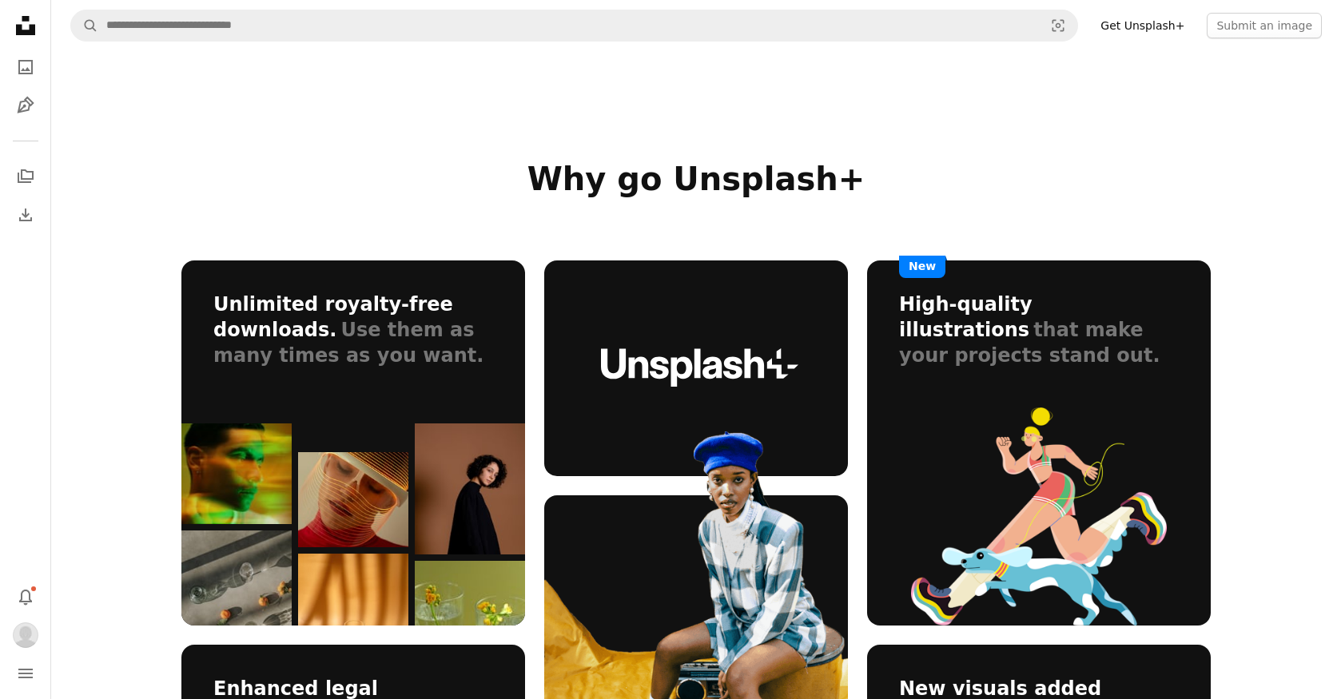
scroll to position [642, 0]
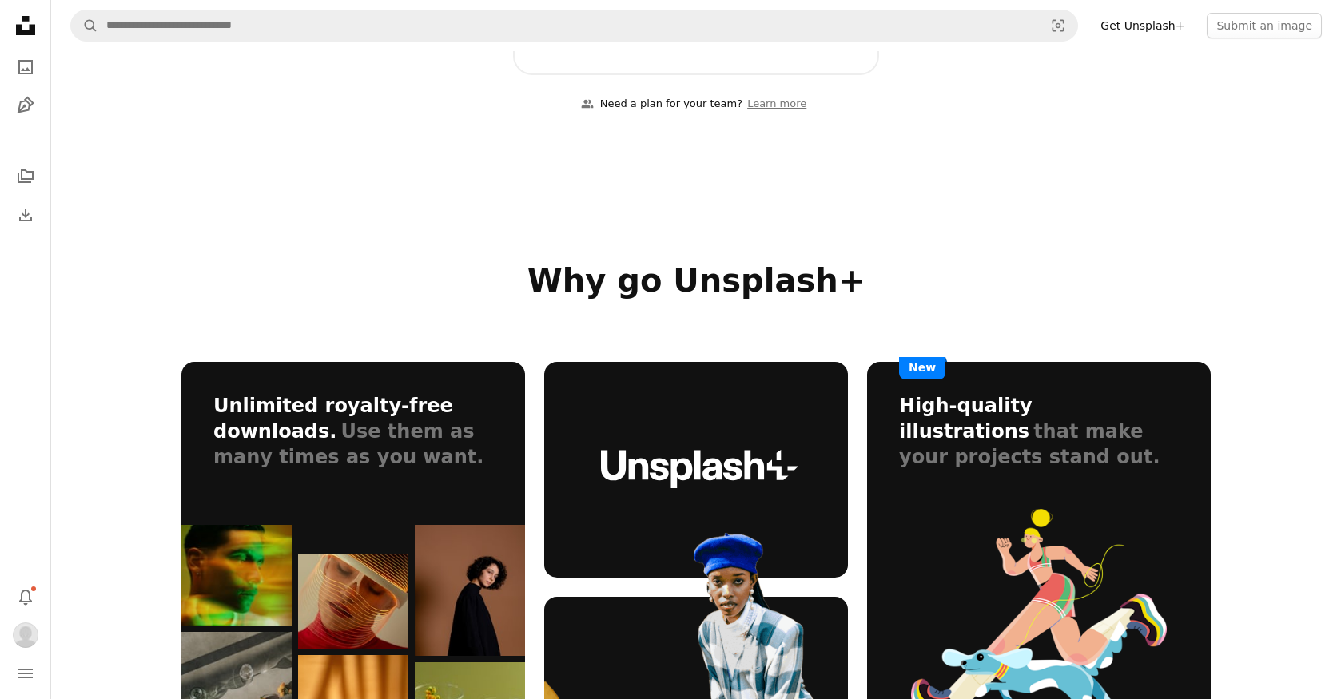
click at [22, 21] on icon "Unsplash logo Unsplash Home" at bounding box center [26, 26] width 32 height 32
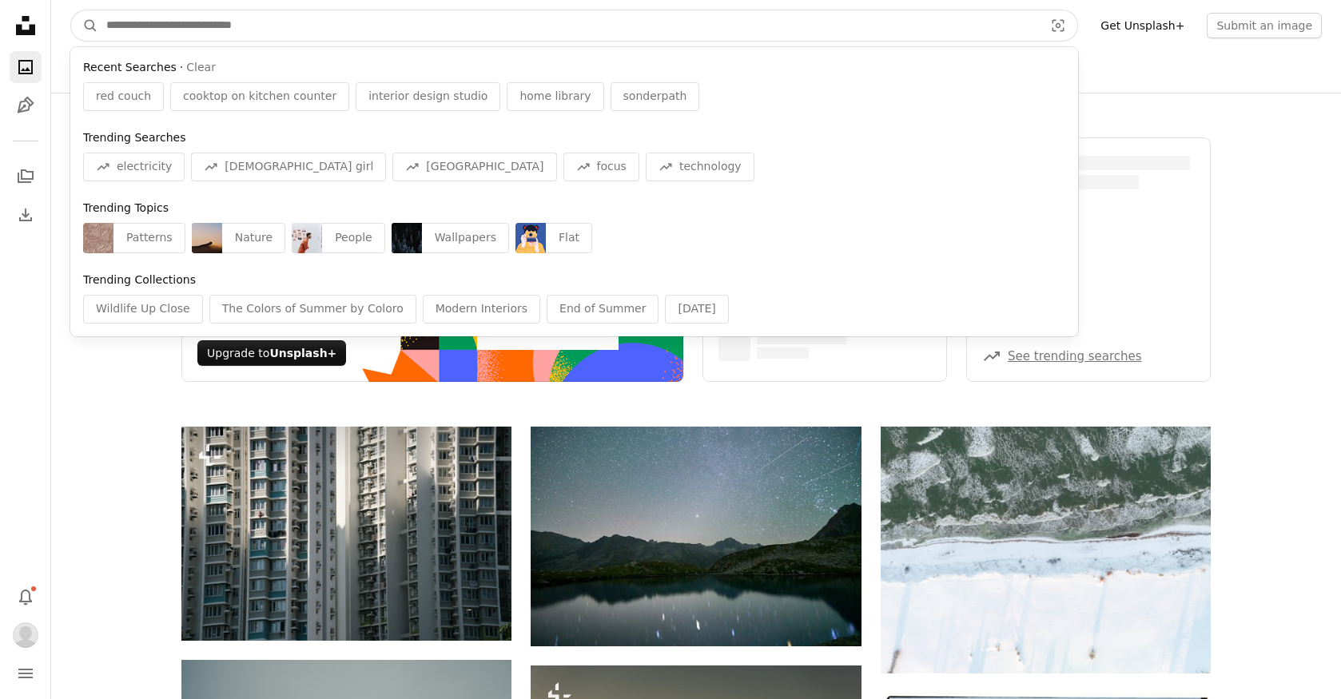
click at [223, 28] on input "Find visuals sitewide" at bounding box center [568, 25] width 940 height 30
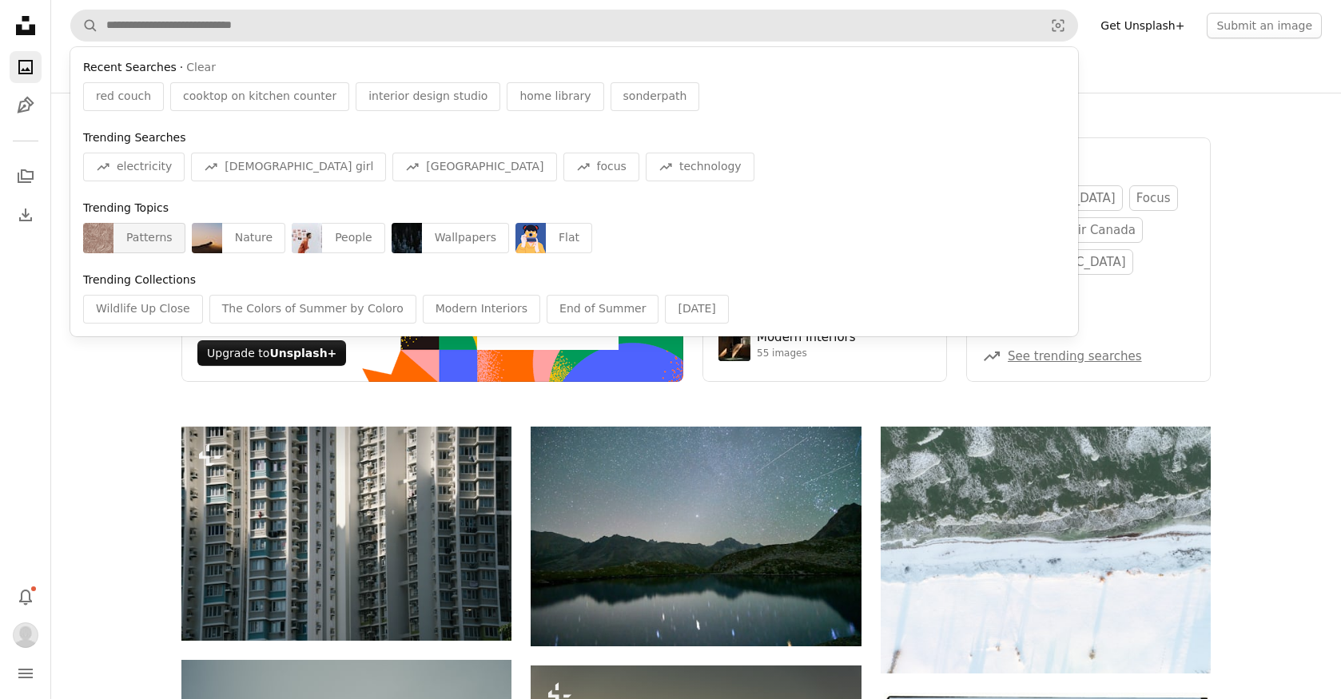
click at [114, 230] on div "Patterns" at bounding box center [149, 238] width 72 height 30
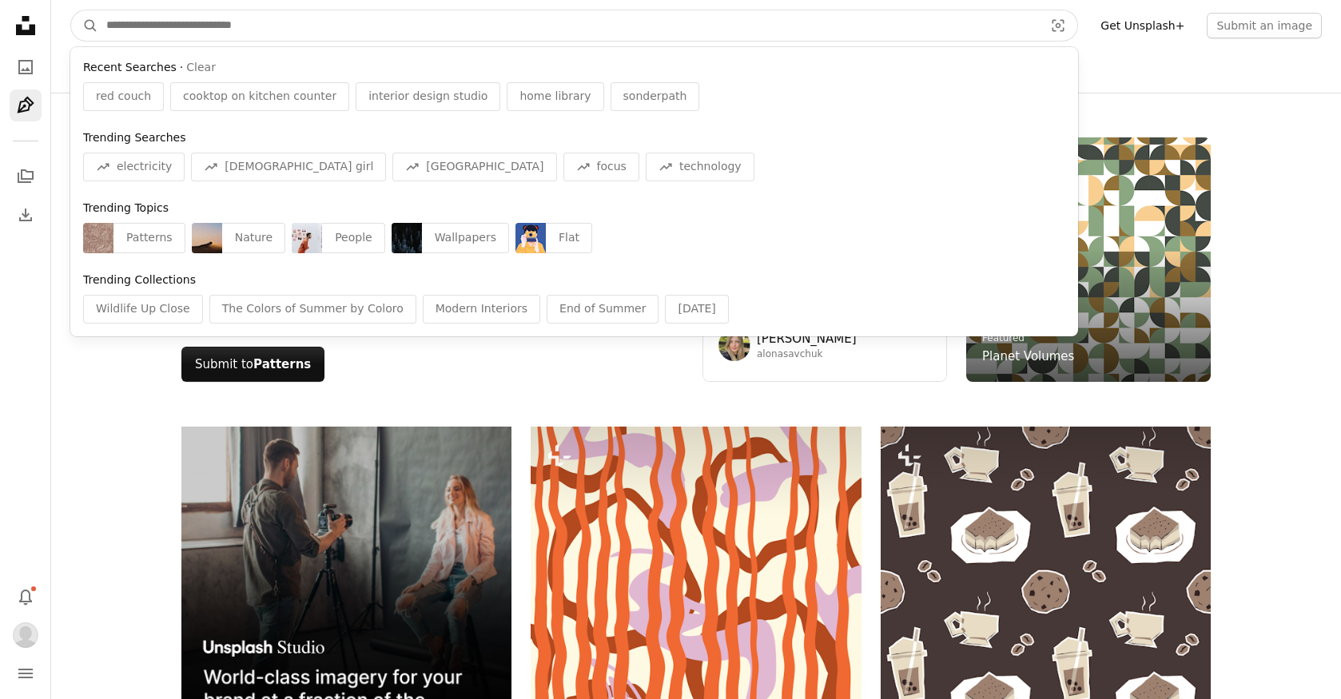
click at [361, 20] on input "Find visuals sitewide" at bounding box center [568, 25] width 940 height 30
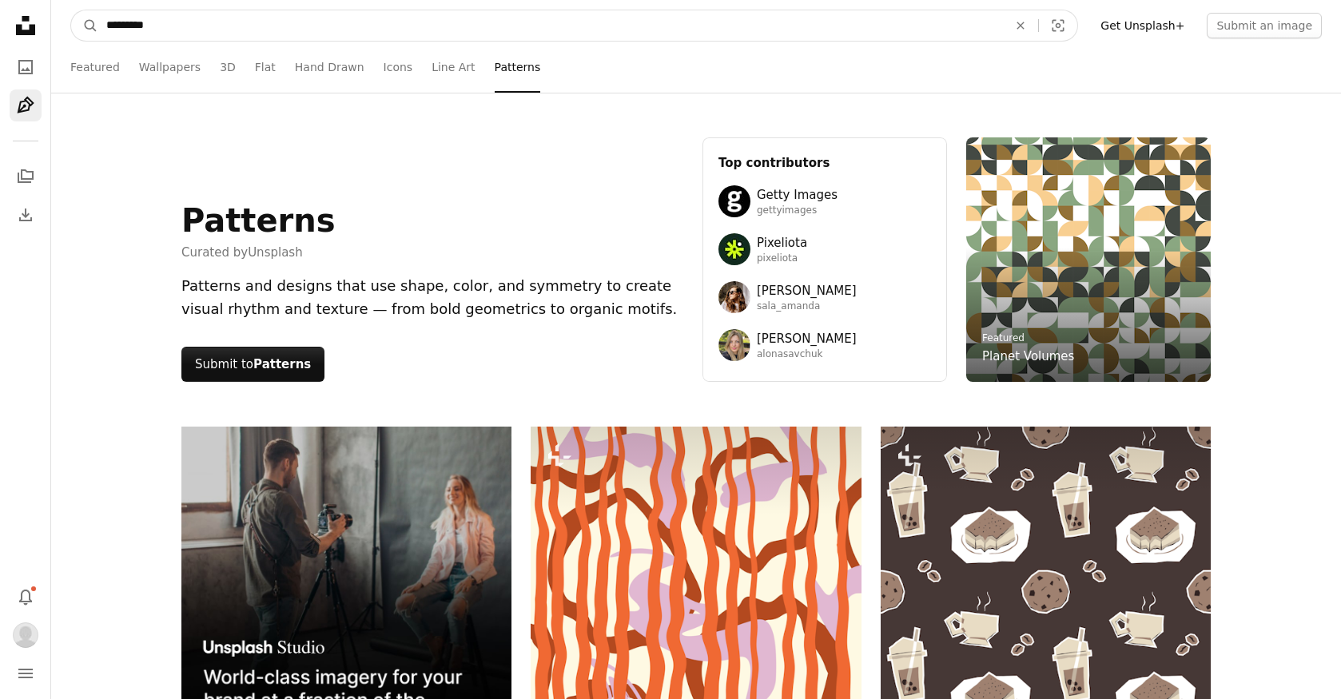
type input "*********"
click at [71, 10] on button "A magnifying glass" at bounding box center [84, 25] width 27 height 30
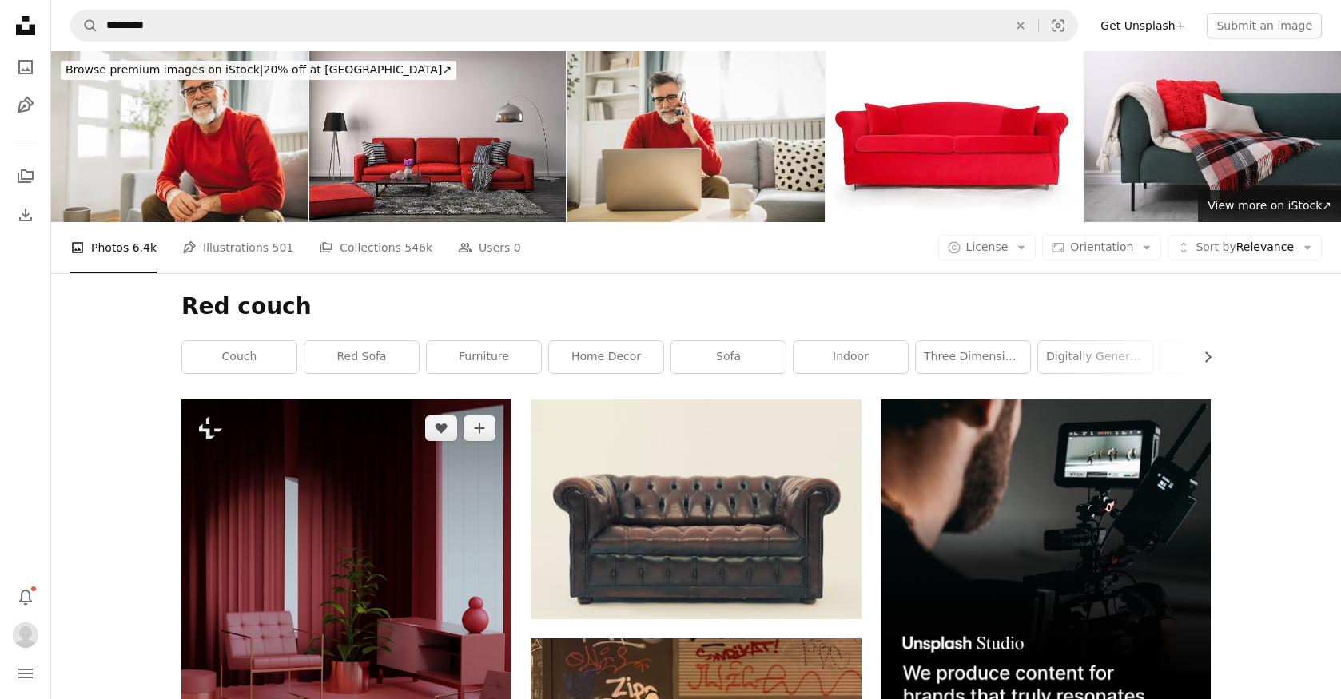
click at [296, 656] on img at bounding box center [346, 605] width 330 height 413
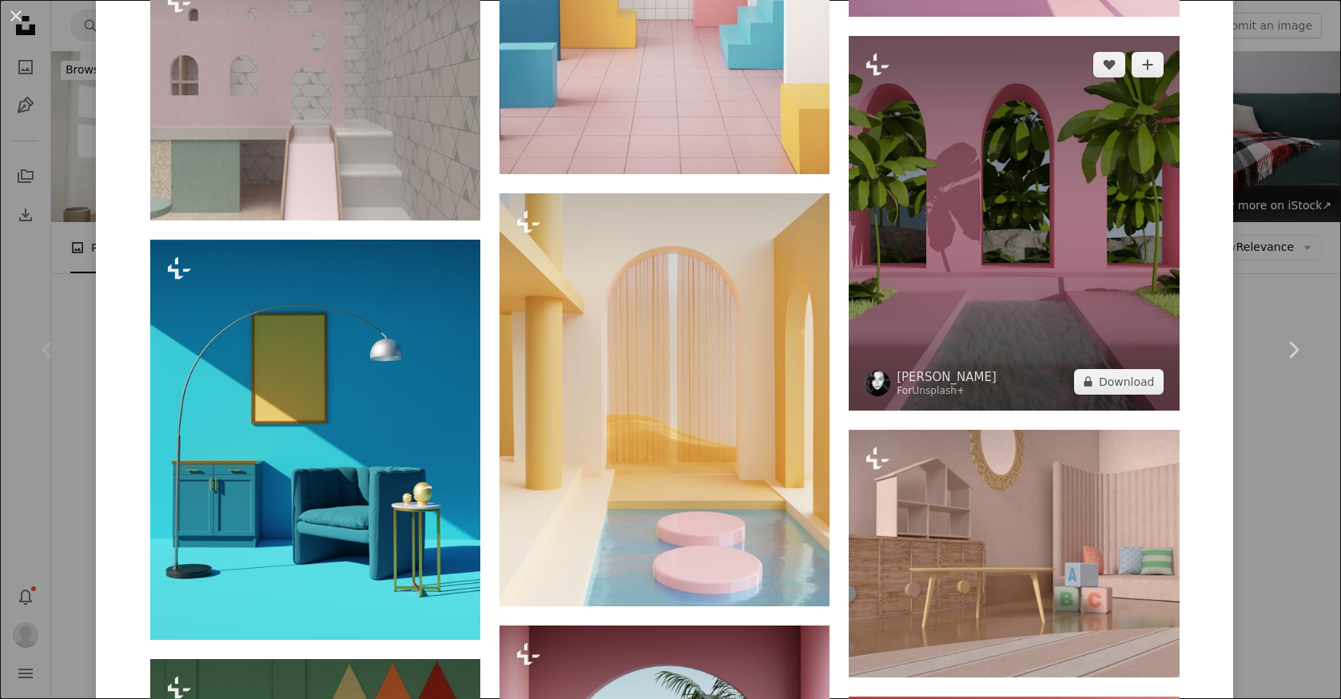
scroll to position [3752, 0]
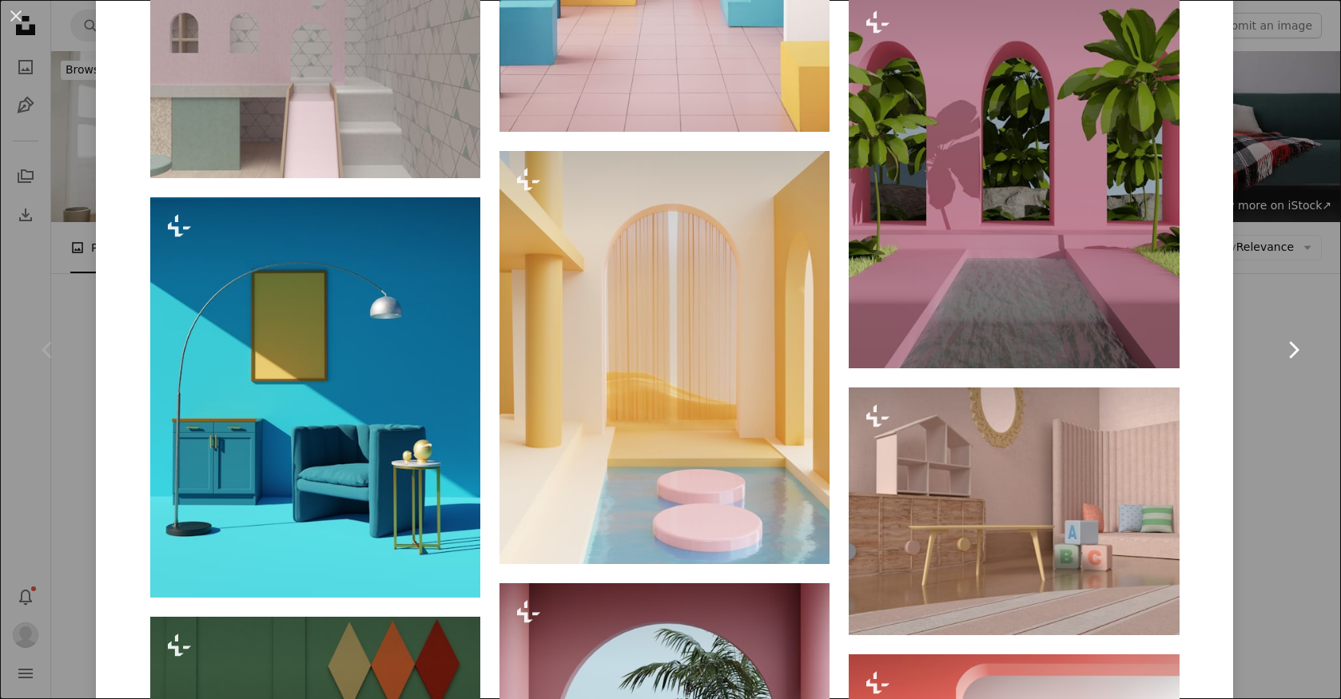
click at [1280, 406] on link "Chevron right" at bounding box center [1293, 349] width 96 height 153
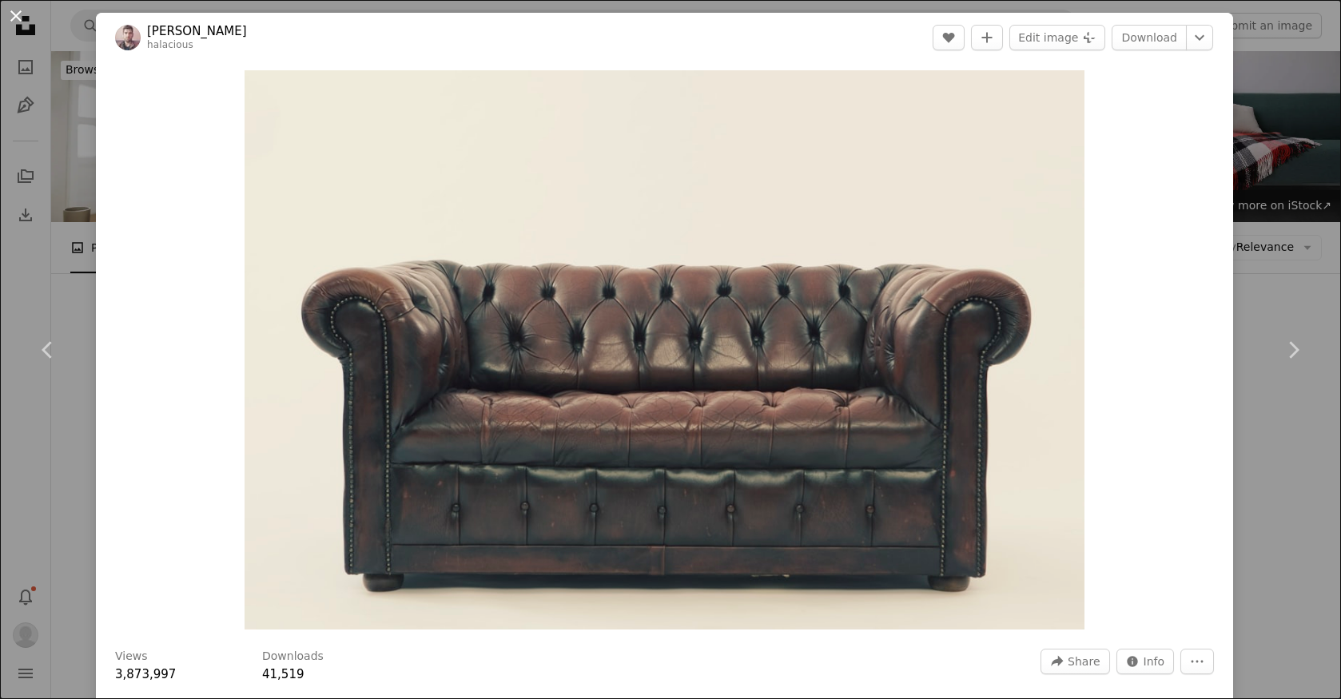
click at [13, 10] on button "An X shape" at bounding box center [15, 15] width 19 height 19
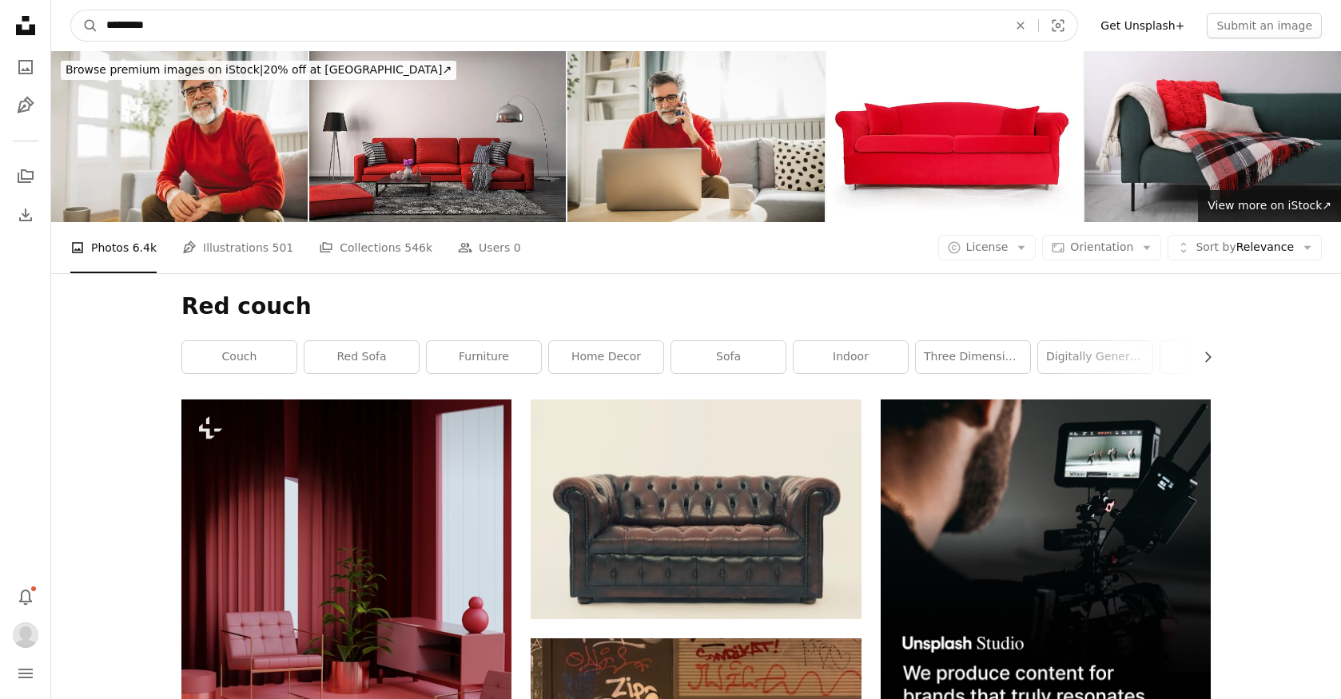
click at [195, 26] on input "*********" at bounding box center [550, 25] width 904 height 30
type input "*"
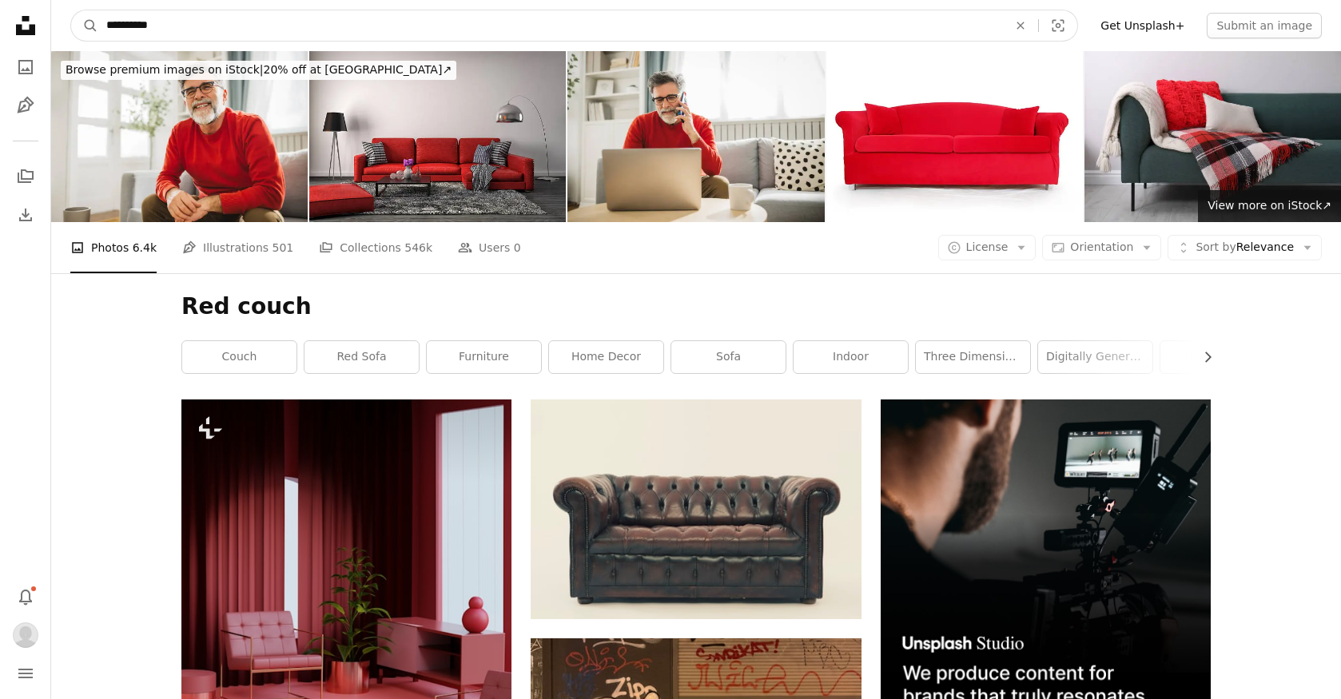
type input "**********"
click button "A magnifying glass" at bounding box center [84, 25] width 27 height 30
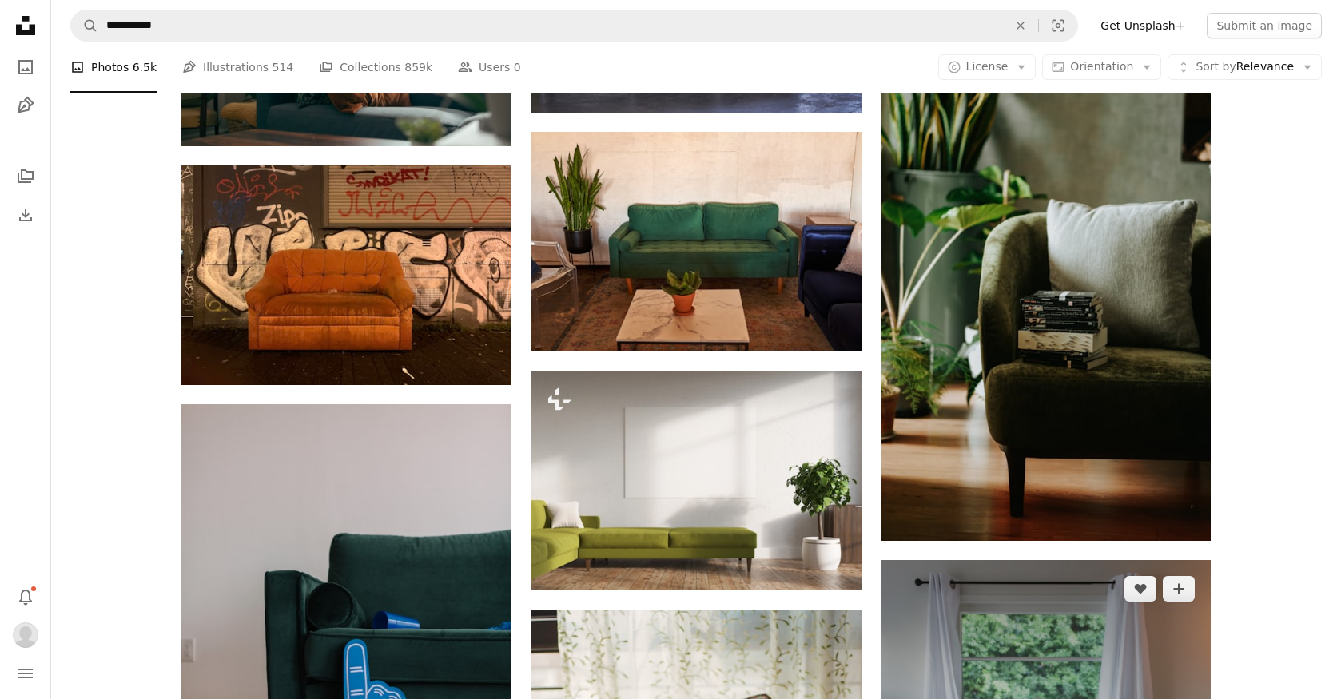
scroll to position [1247, 0]
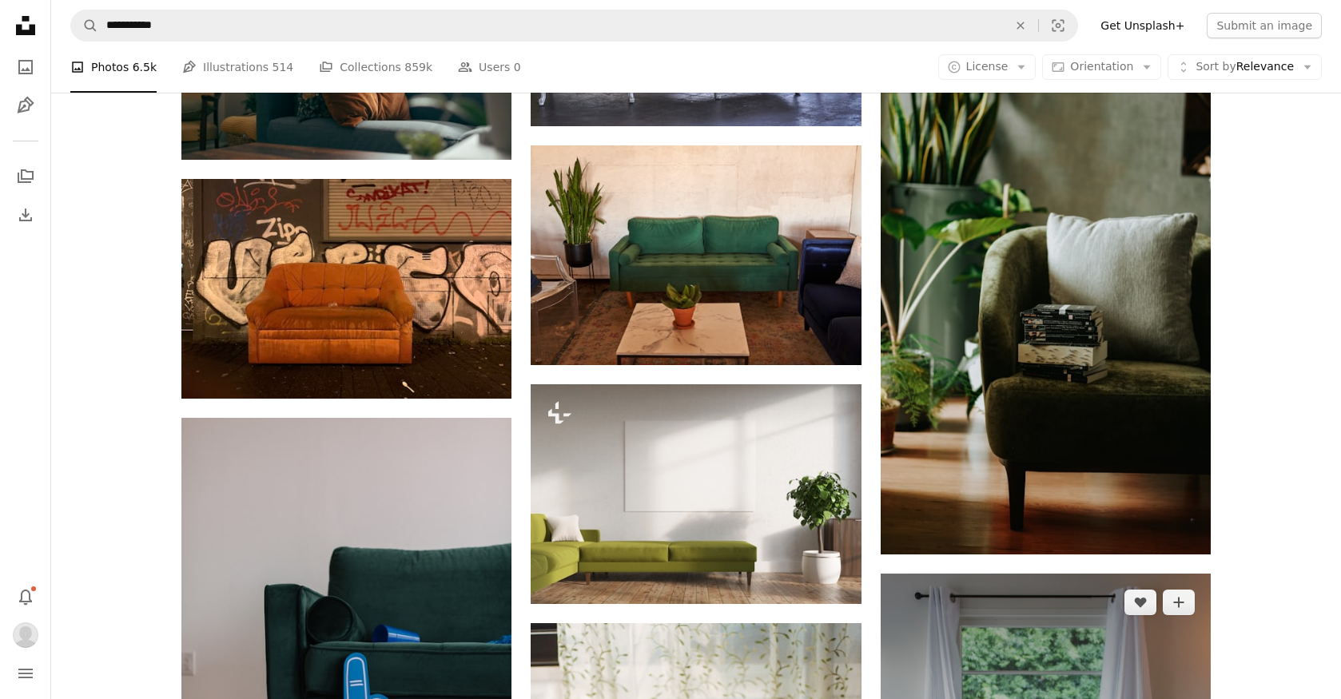
click at [1035, 283] on img at bounding box center [1045, 306] width 330 height 495
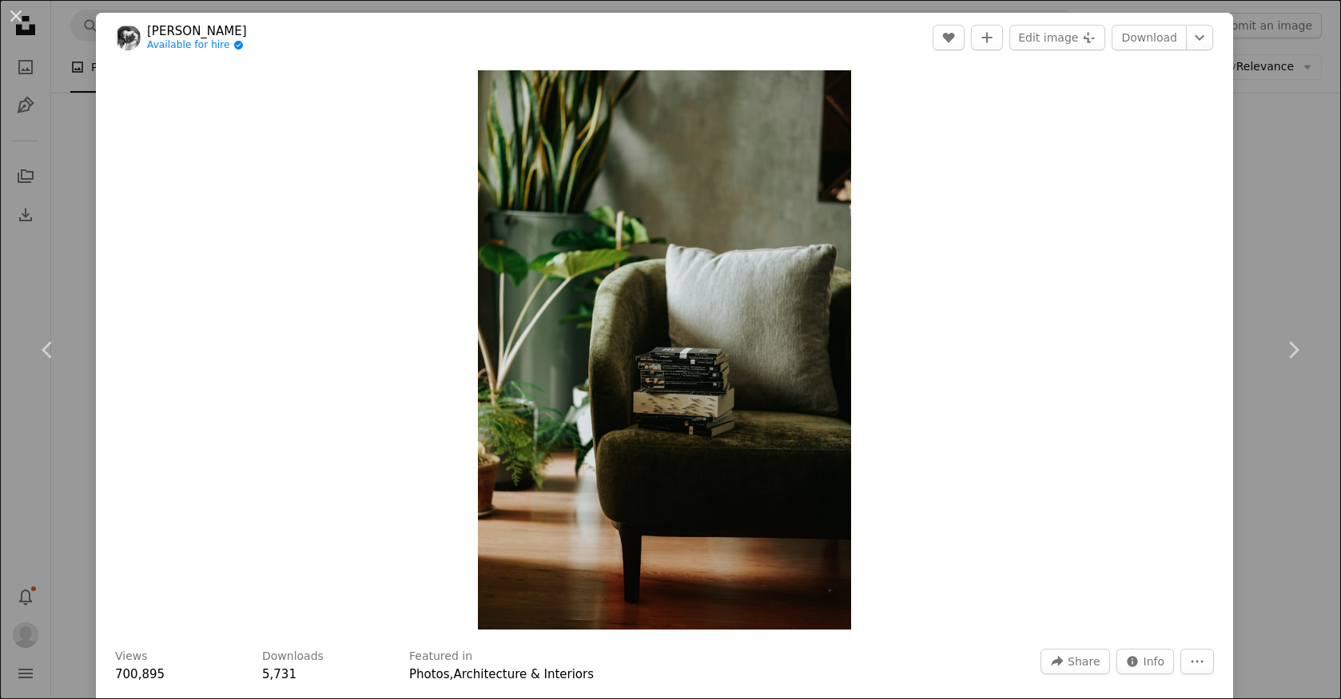
click at [160, 30] on link "[PERSON_NAME]" at bounding box center [197, 31] width 100 height 16
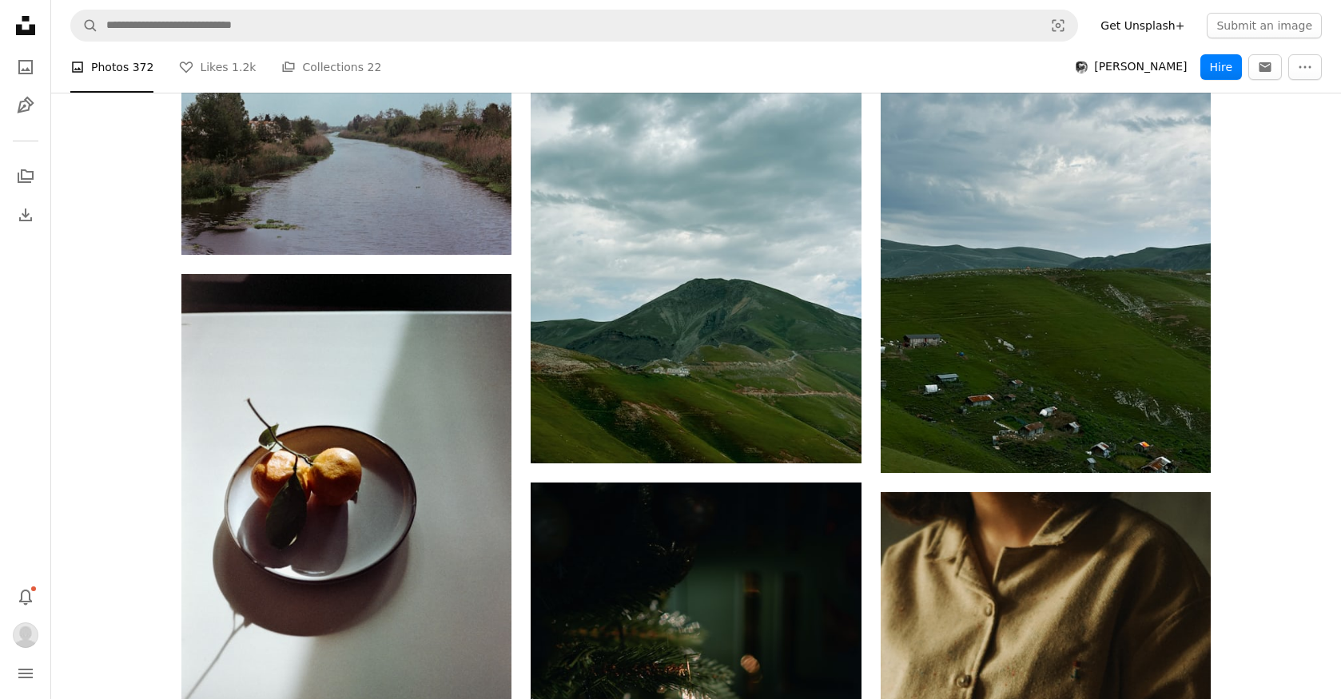
scroll to position [5924, 0]
